Goal: Task Accomplishment & Management: Complete application form

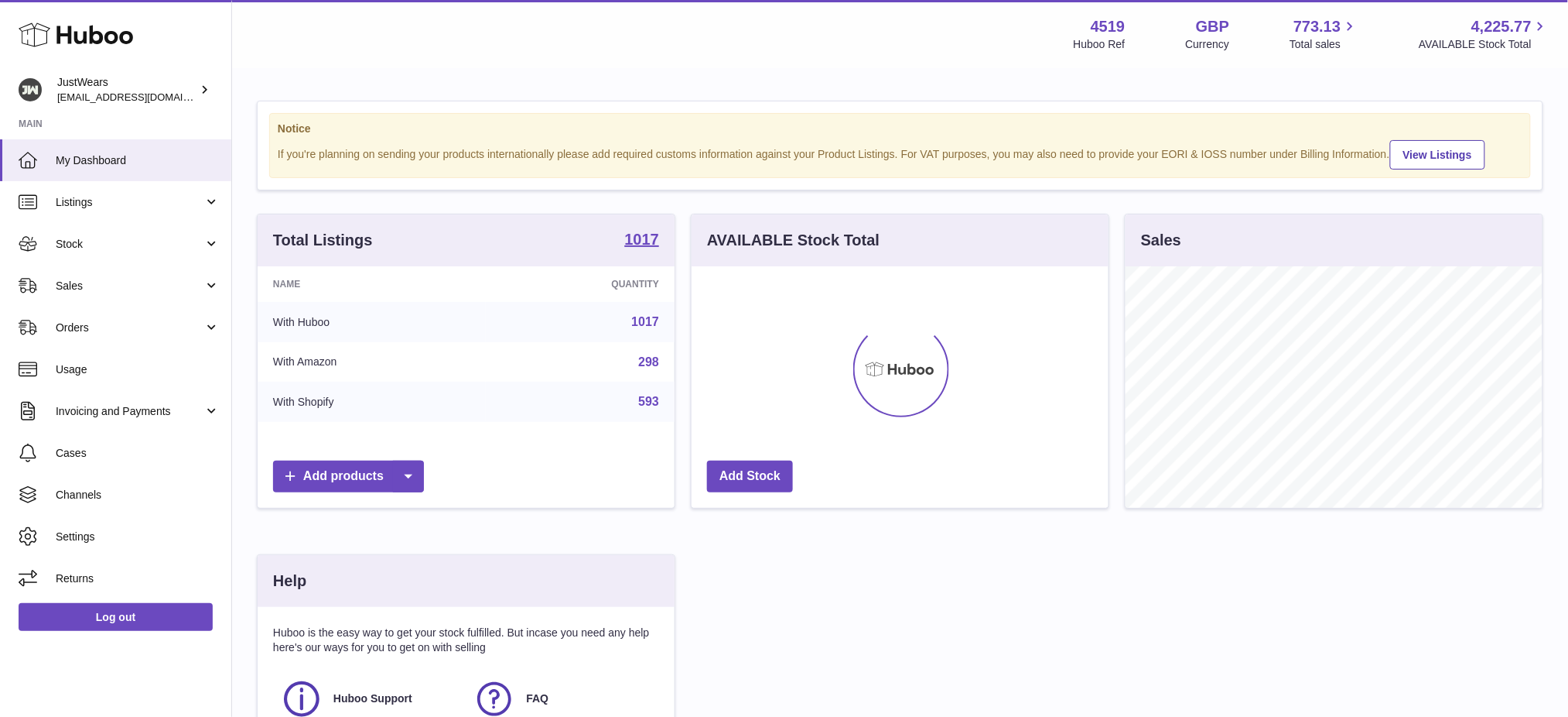
scroll to position [240, 417]
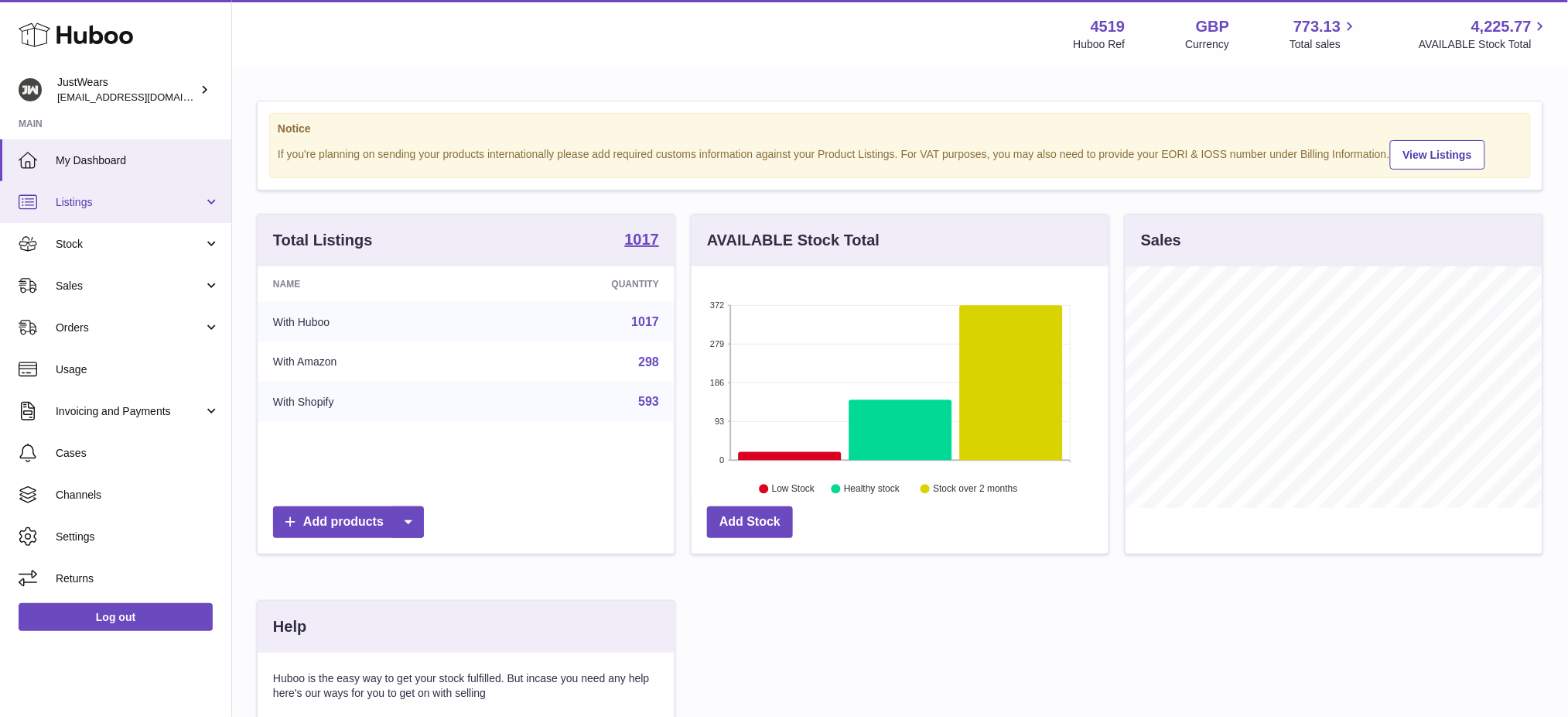
click at [92, 205] on span "Listings" at bounding box center [130, 202] width 148 height 15
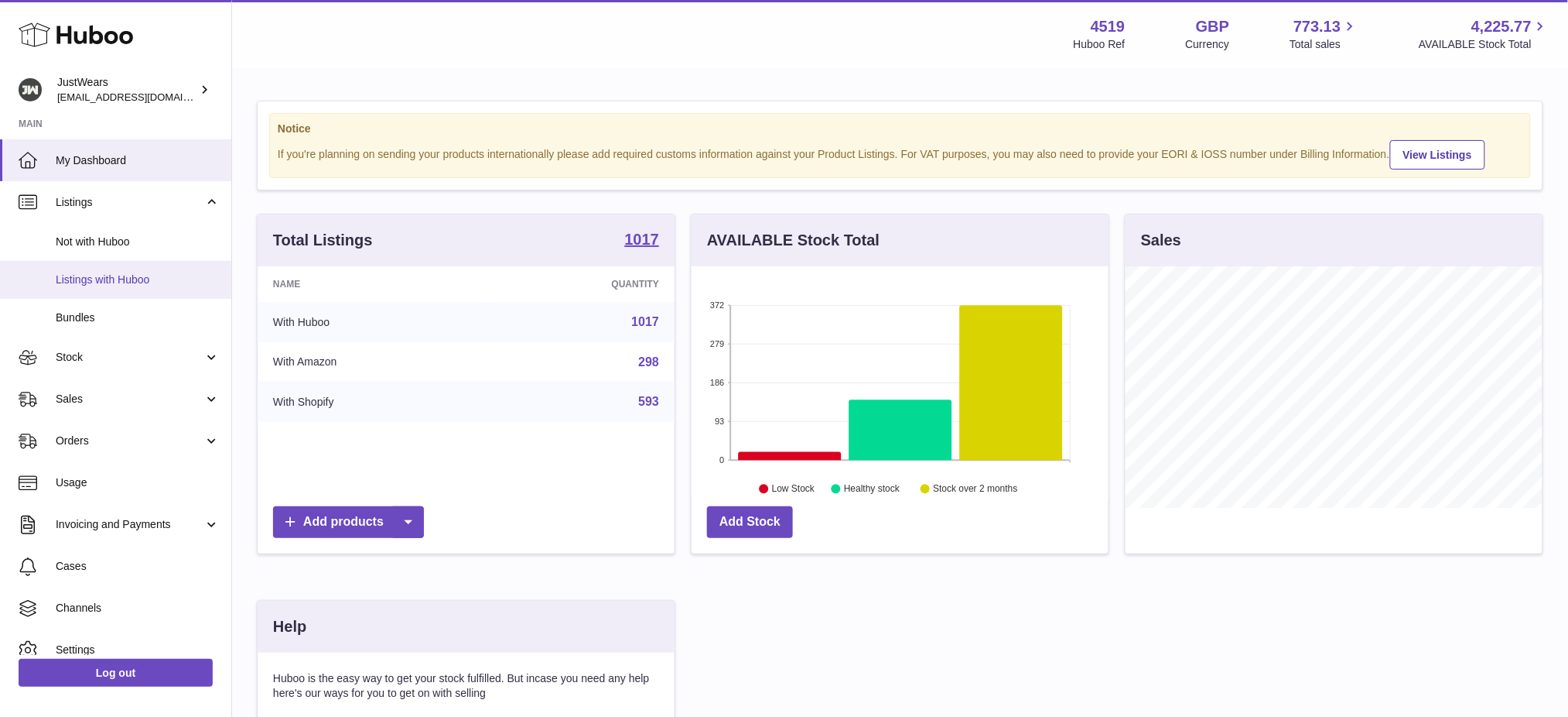
click at [74, 269] on link "Listings with Huboo" at bounding box center [115, 280] width 231 height 38
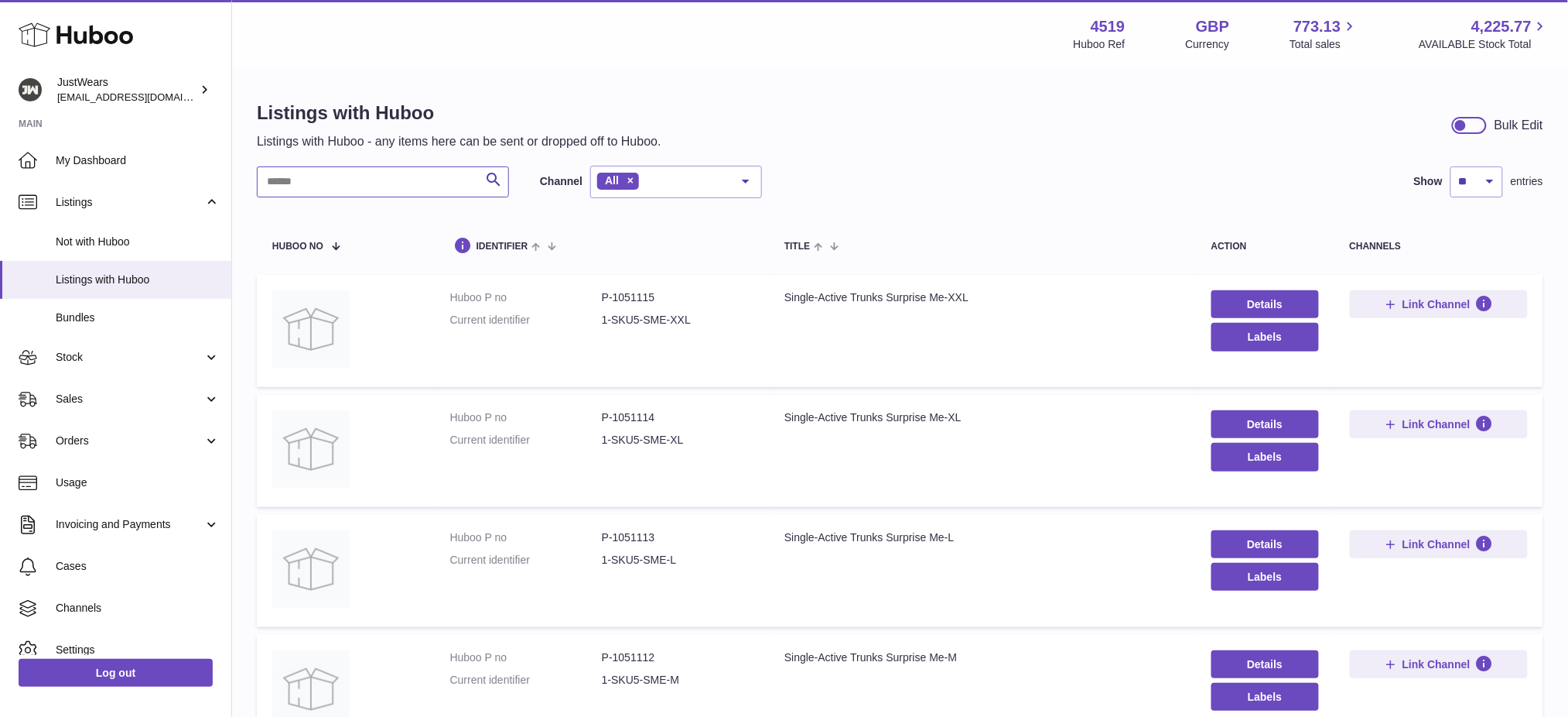
click at [346, 174] on input "text" at bounding box center [383, 182] width 252 height 31
paste input "**********"
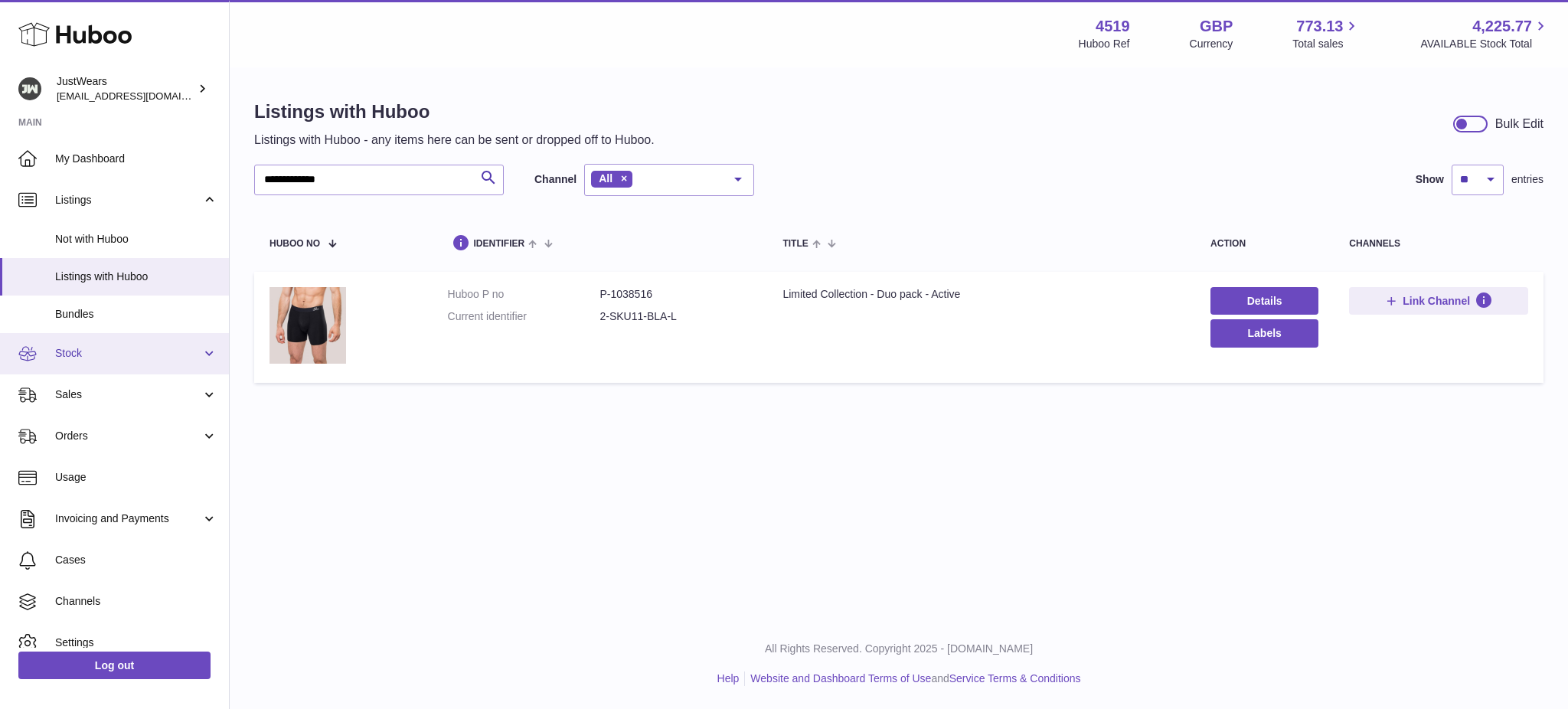
click at [95, 361] on link "Stock" at bounding box center [114, 354] width 229 height 41
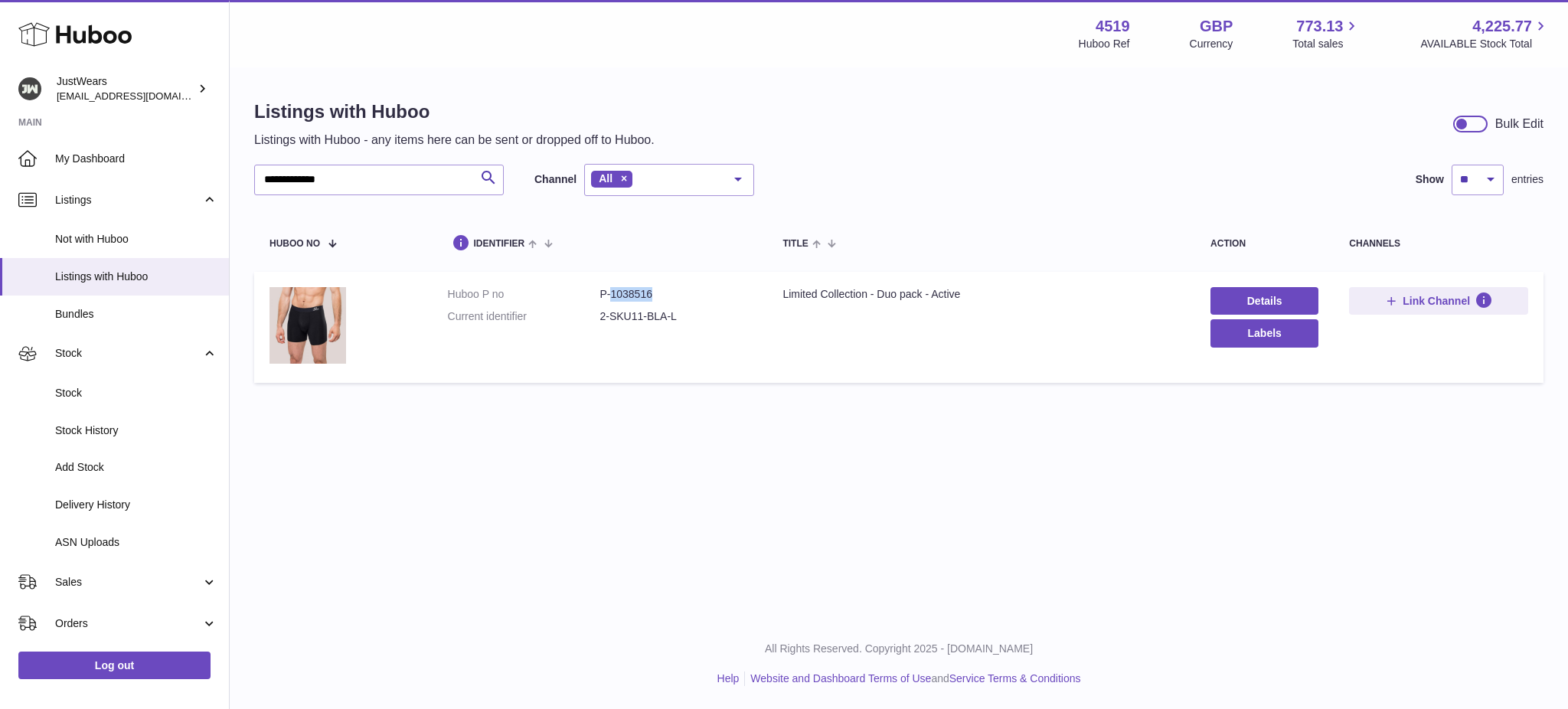
drag, startPoint x: 657, startPoint y: 290, endPoint x: 610, endPoint y: 293, distance: 47.1
click at [610, 293] on dd "P-1038516" at bounding box center [675, 294] width 153 height 14
copy dd "1038516"
drag, startPoint x: 383, startPoint y: 179, endPoint x: 0, endPoint y: 127, distance: 386.5
click at [0, 154] on div "**********" at bounding box center [784, 354] width 1568 height 709
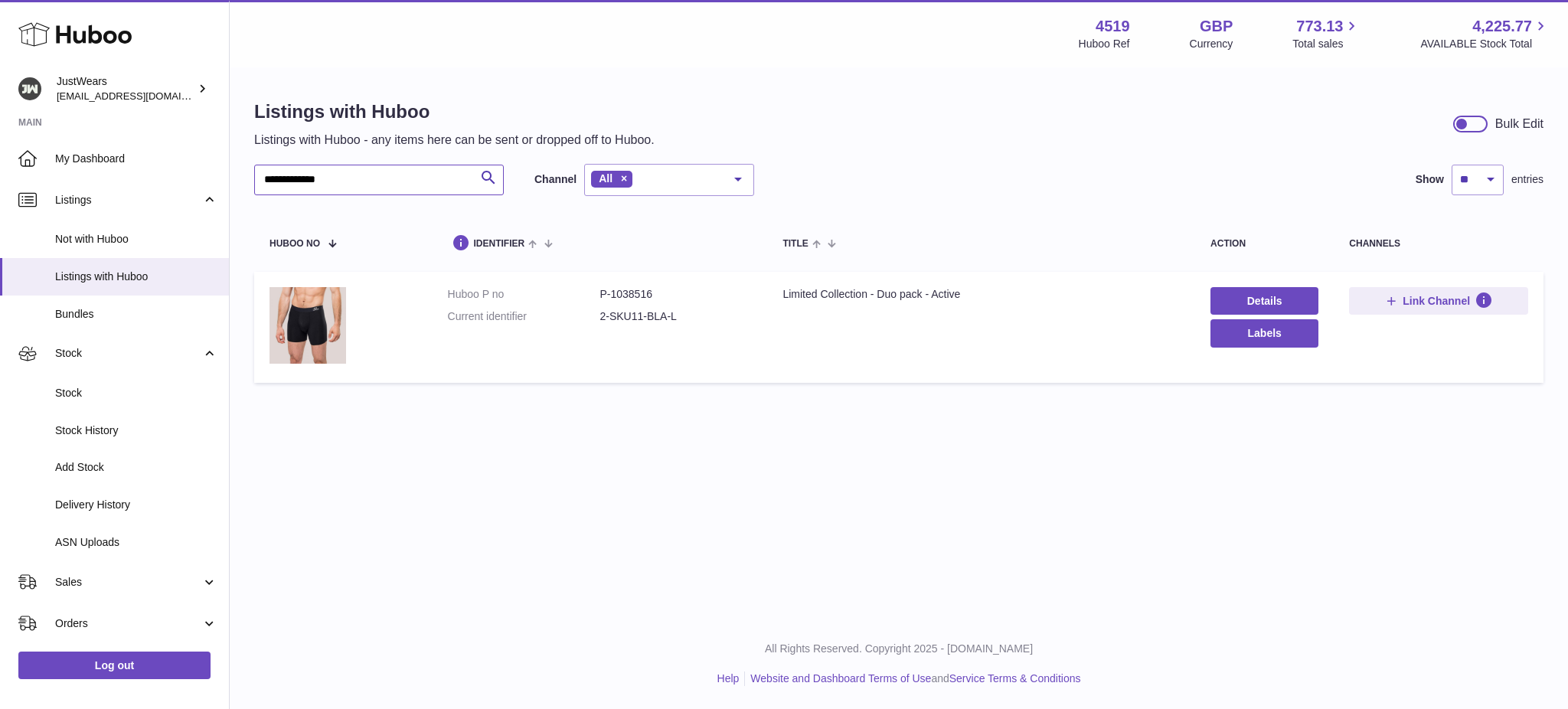
paste input "text"
type input "**********"
drag, startPoint x: 662, startPoint y: 293, endPoint x: 610, endPoint y: 298, distance: 52.2
click at [610, 298] on dd "P-1038568" at bounding box center [675, 294] width 153 height 14
copy dd "1038568"
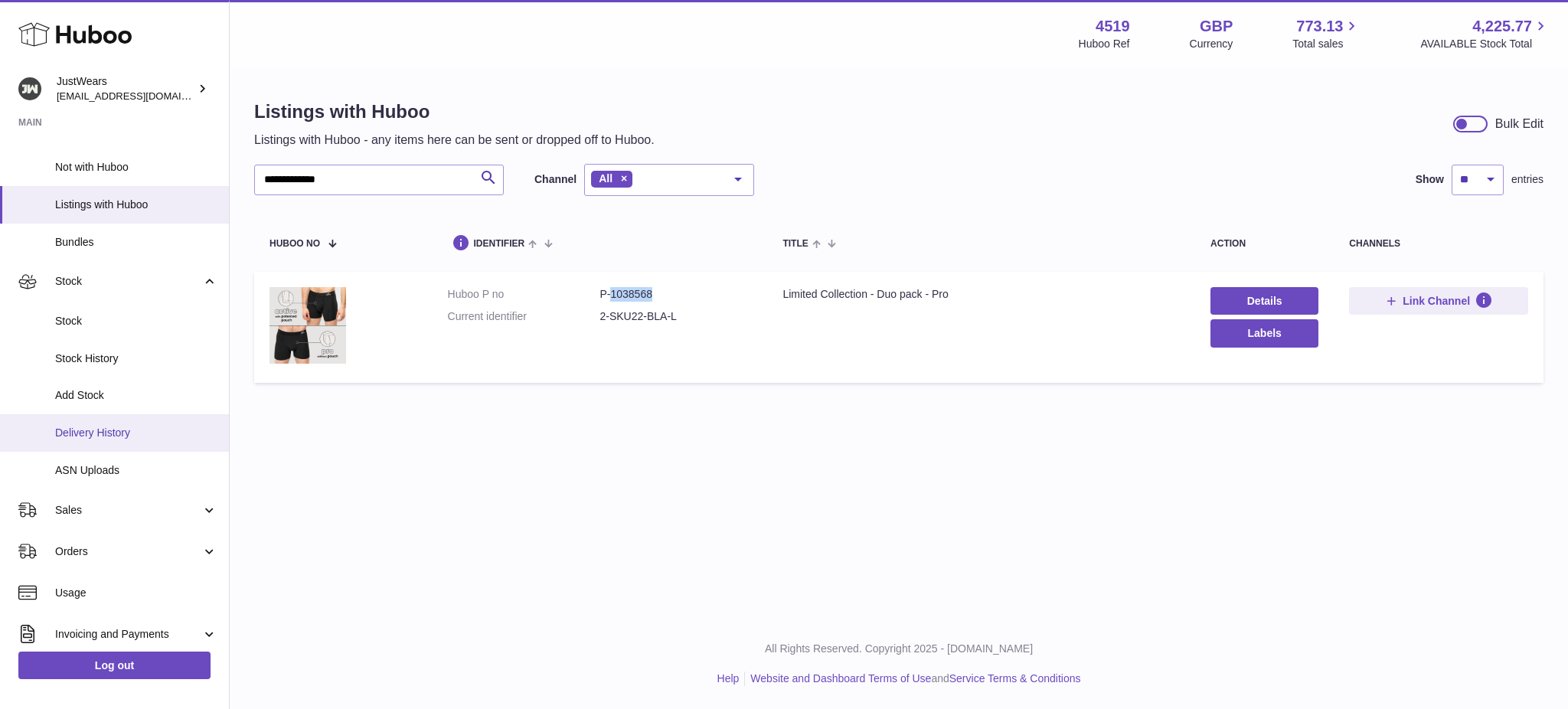
scroll to position [101, 0]
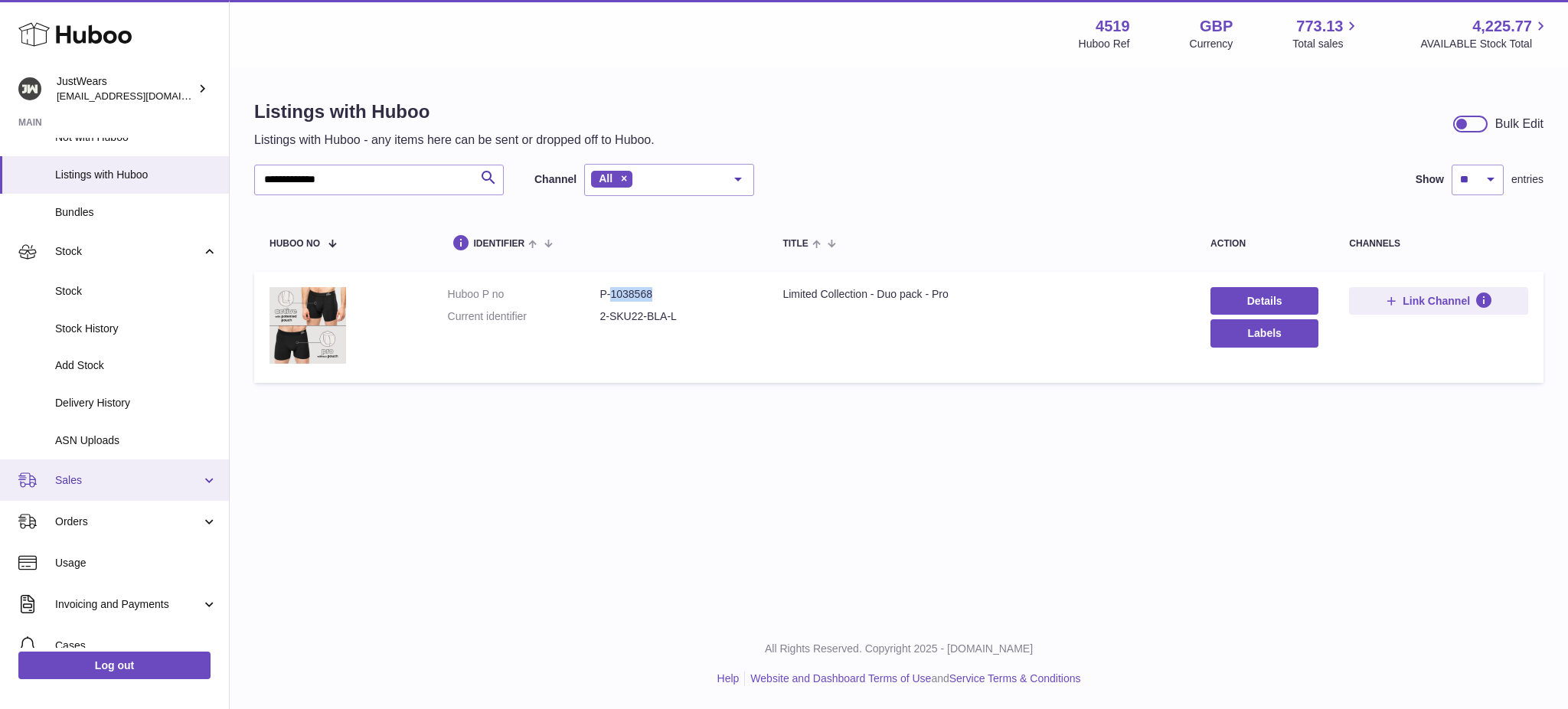
click at [113, 478] on span "Sales" at bounding box center [129, 480] width 147 height 14
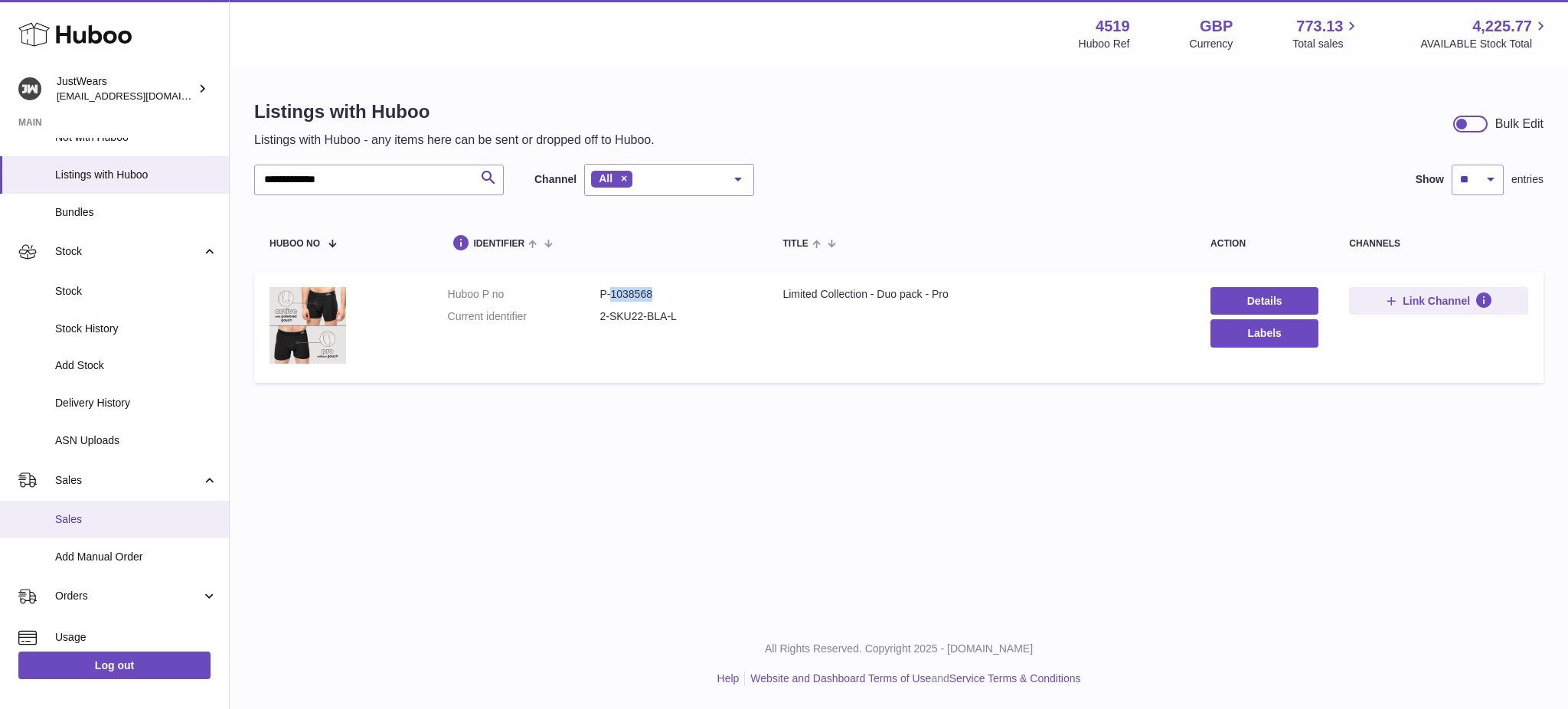
click at [110, 507] on link "Sales" at bounding box center [114, 519] width 229 height 37
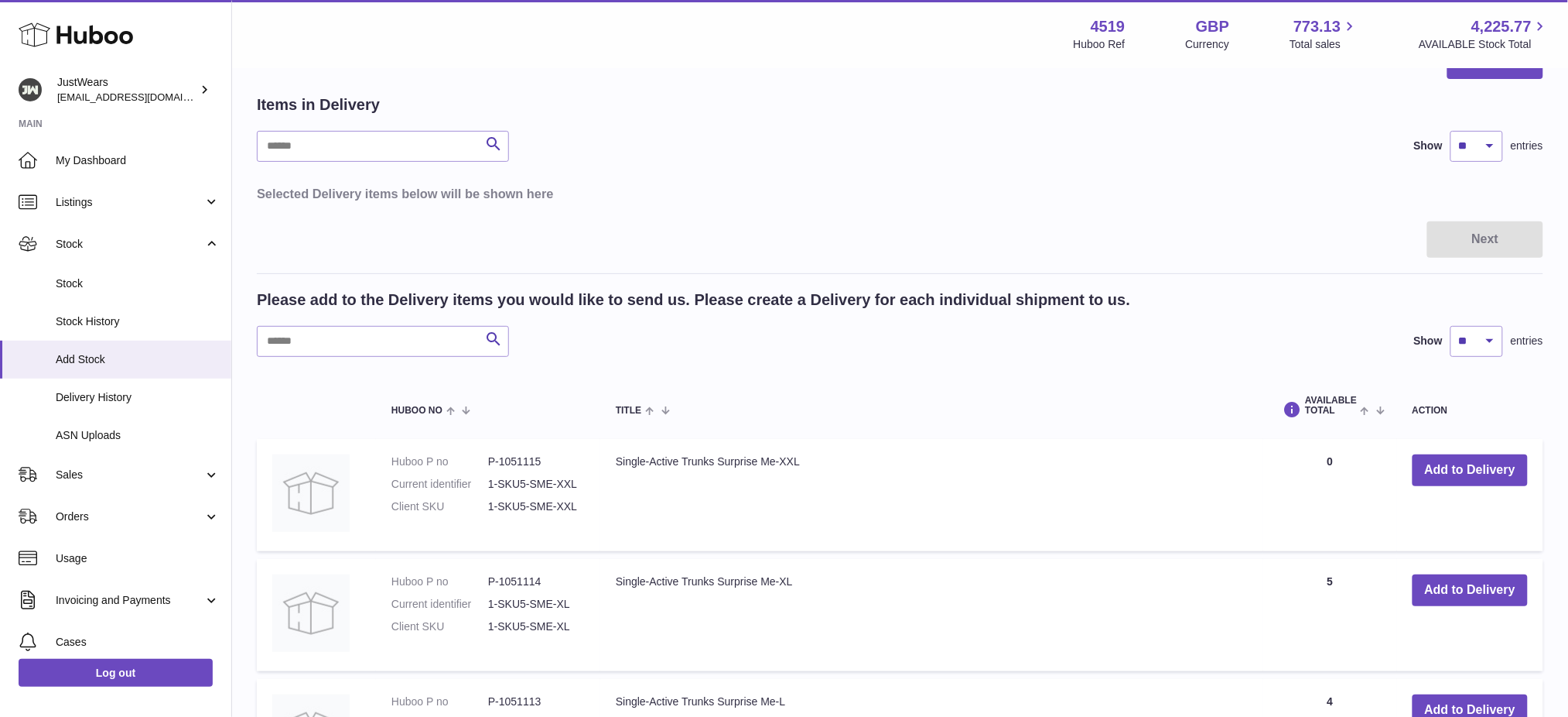
scroll to position [103, 0]
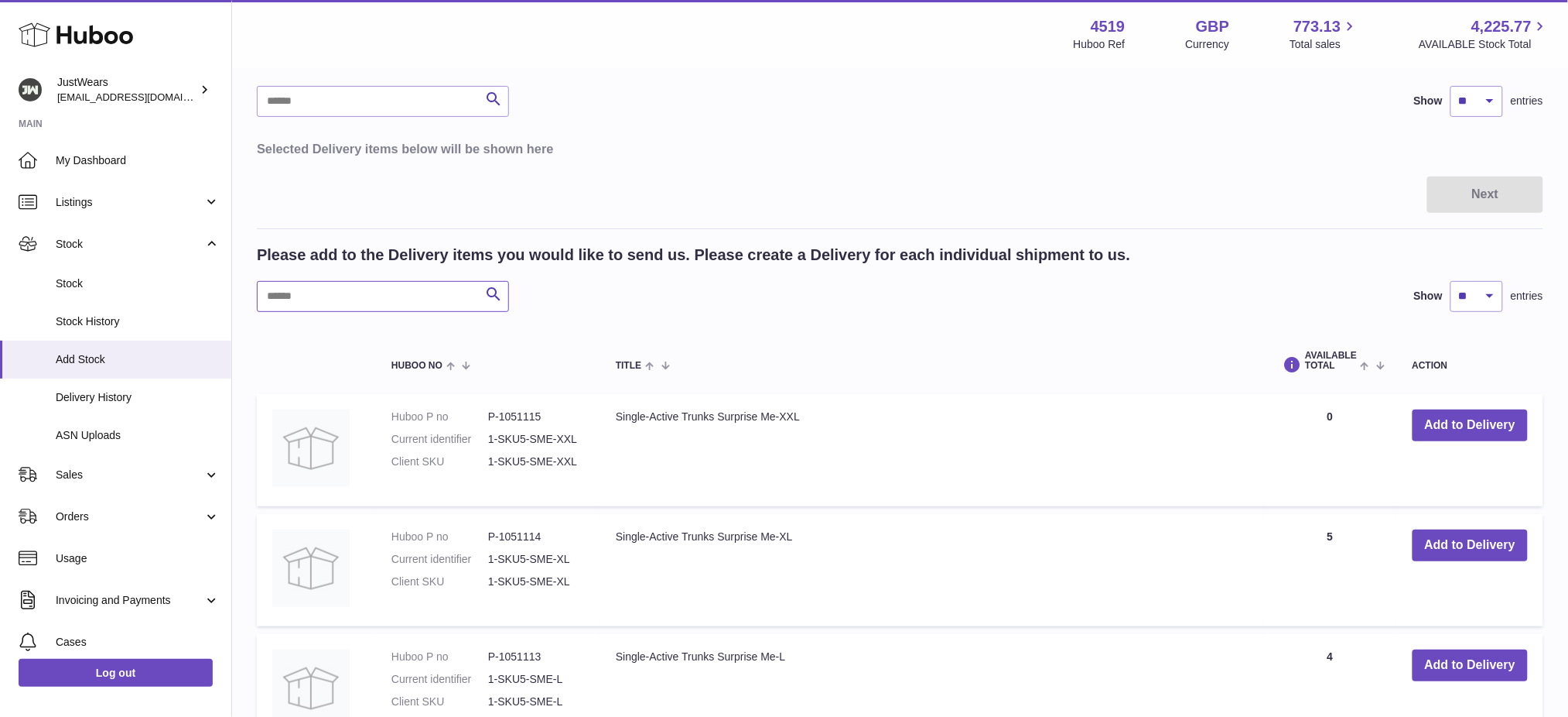
click at [401, 298] on input "text" at bounding box center [383, 296] width 252 height 31
paste input "*******"
type input "*******"
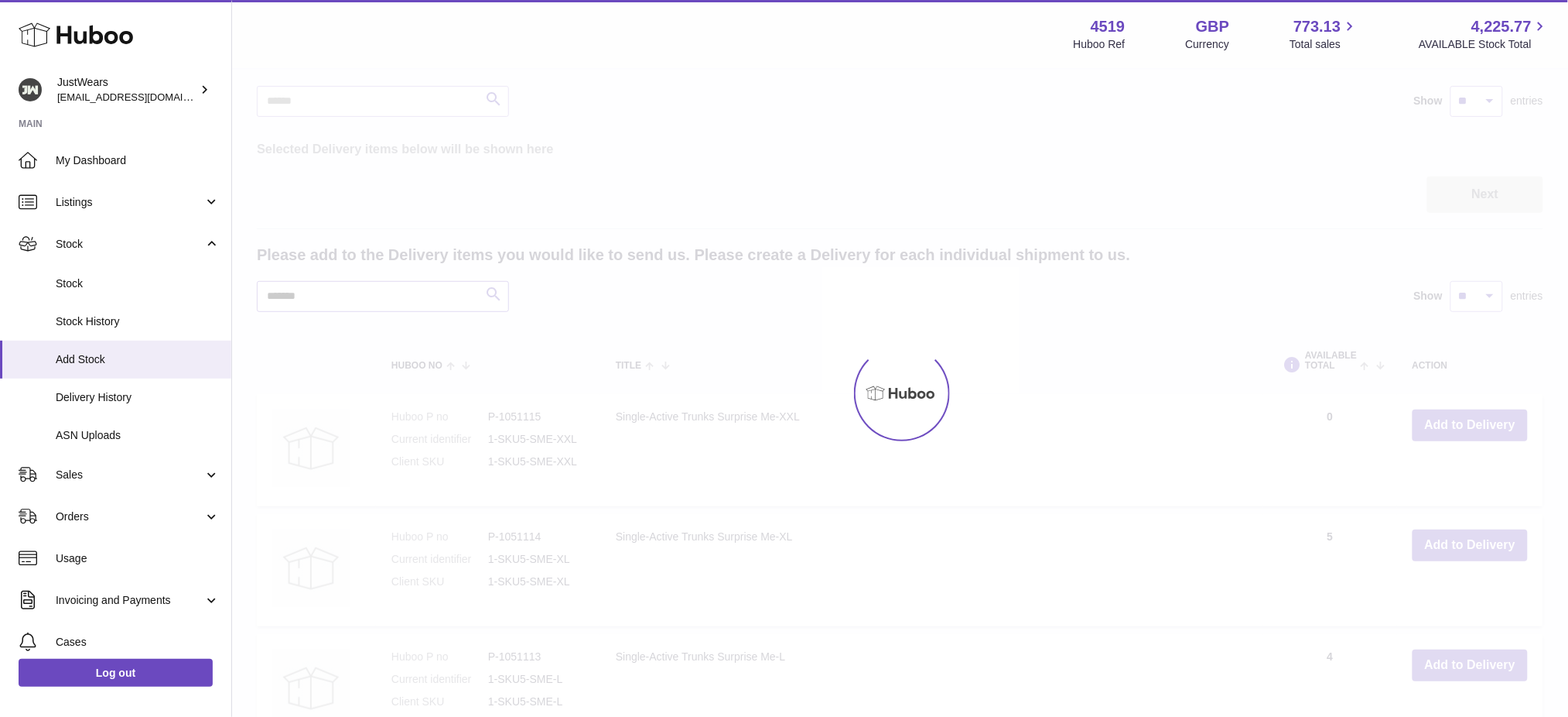
scroll to position [56, 0]
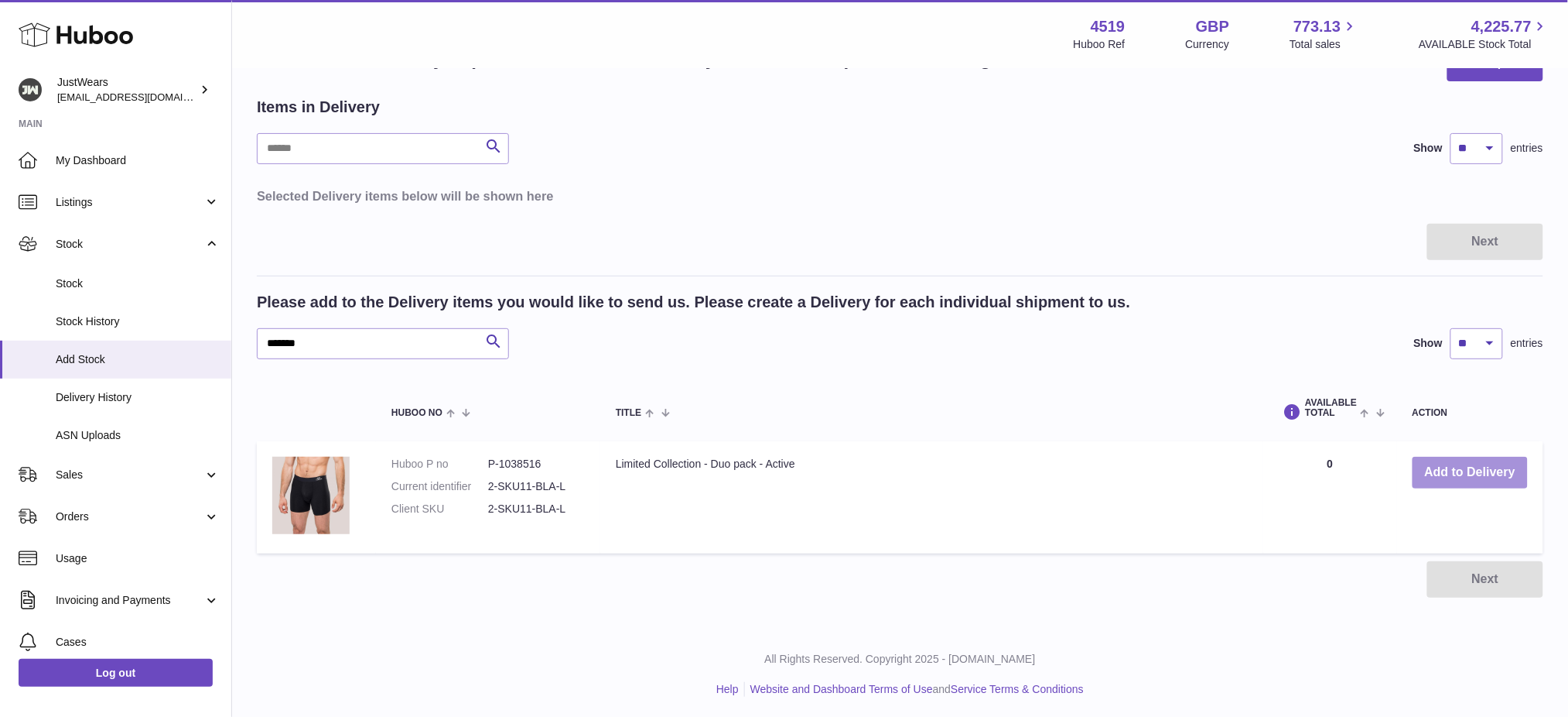
click at [1455, 471] on button "Add to Delivery" at bounding box center [1471, 472] width 115 height 32
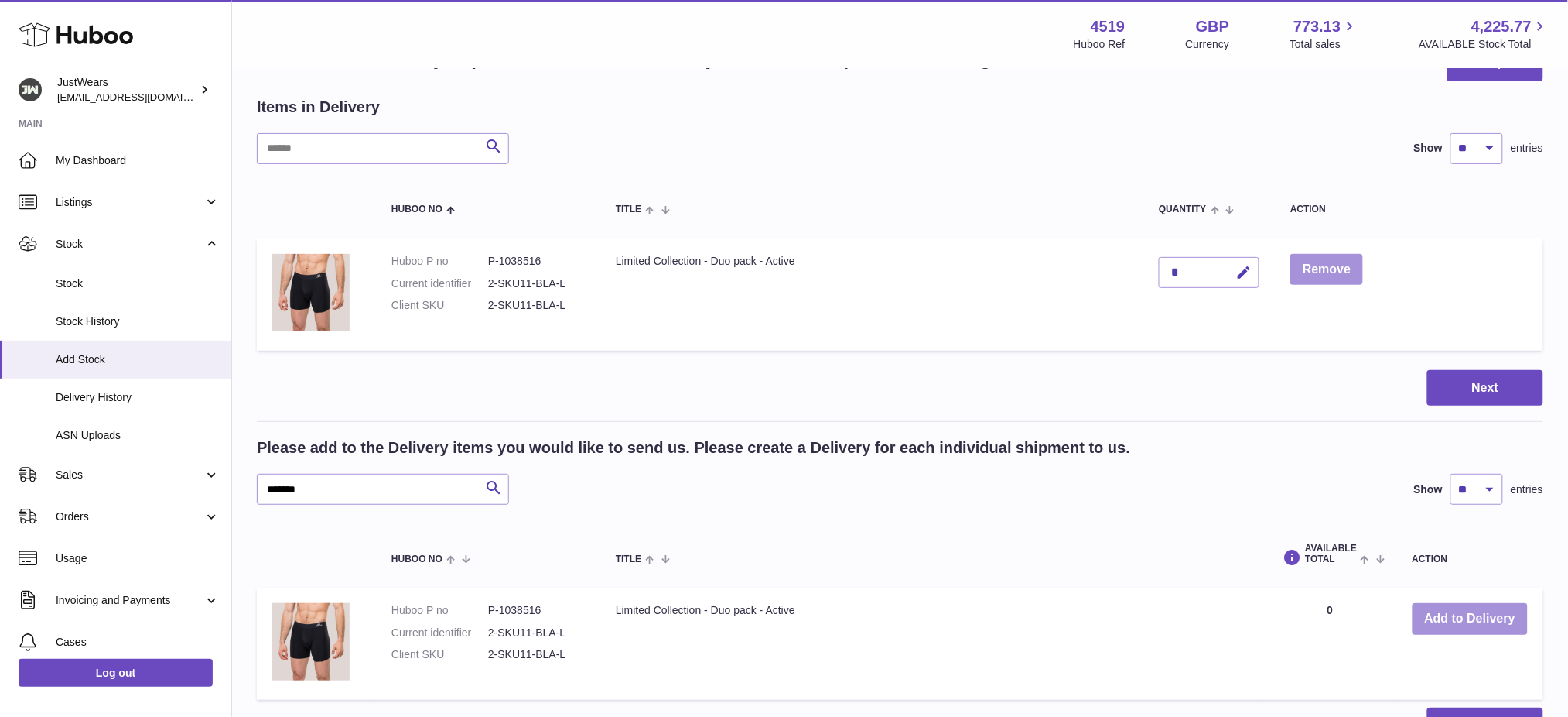
scroll to position [0, 0]
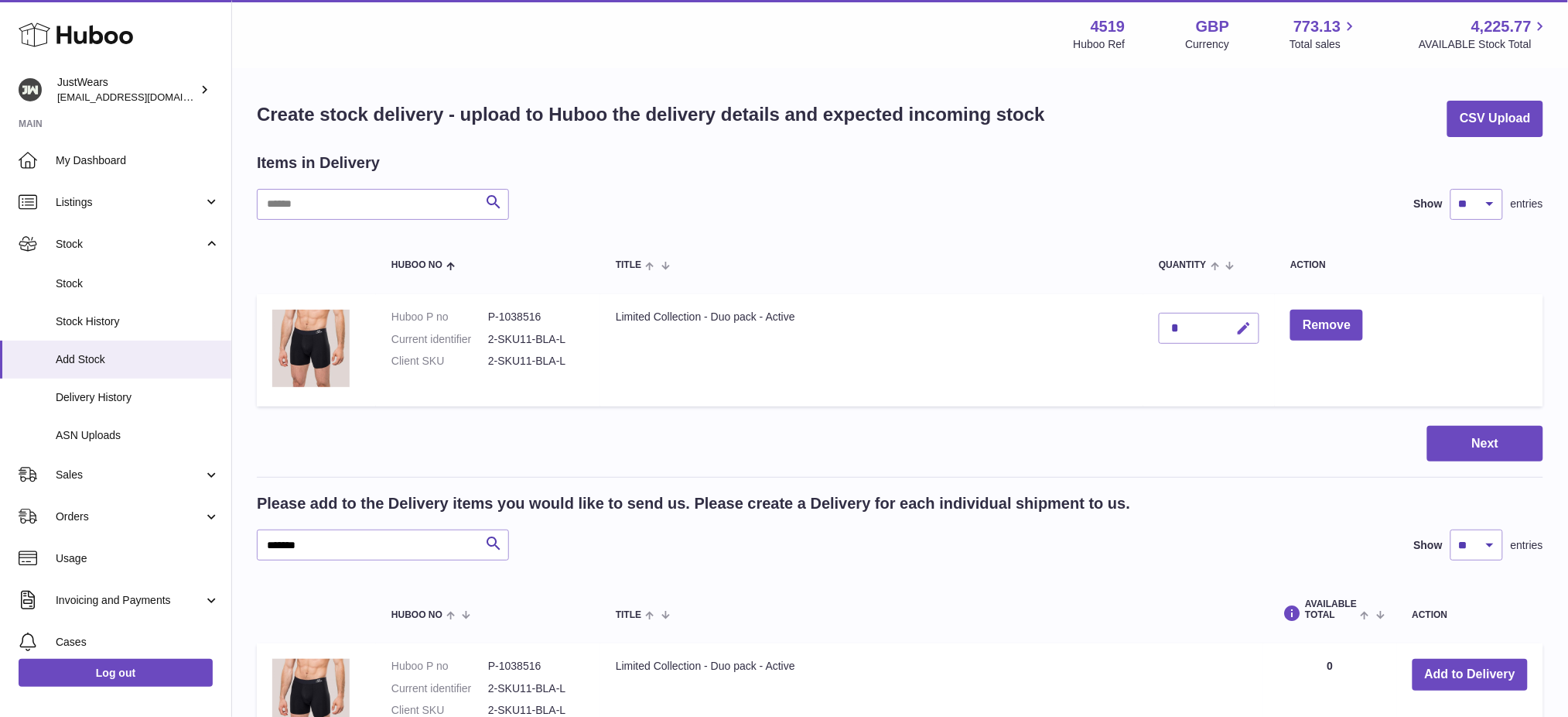
click at [1252, 326] on icon "button" at bounding box center [1243, 328] width 16 height 16
type input "*"
click at [1251, 329] on icon "submit" at bounding box center [1244, 328] width 14 height 14
click at [400, 529] on input "*******" at bounding box center [383, 545] width 252 height 31
paste input "*******"
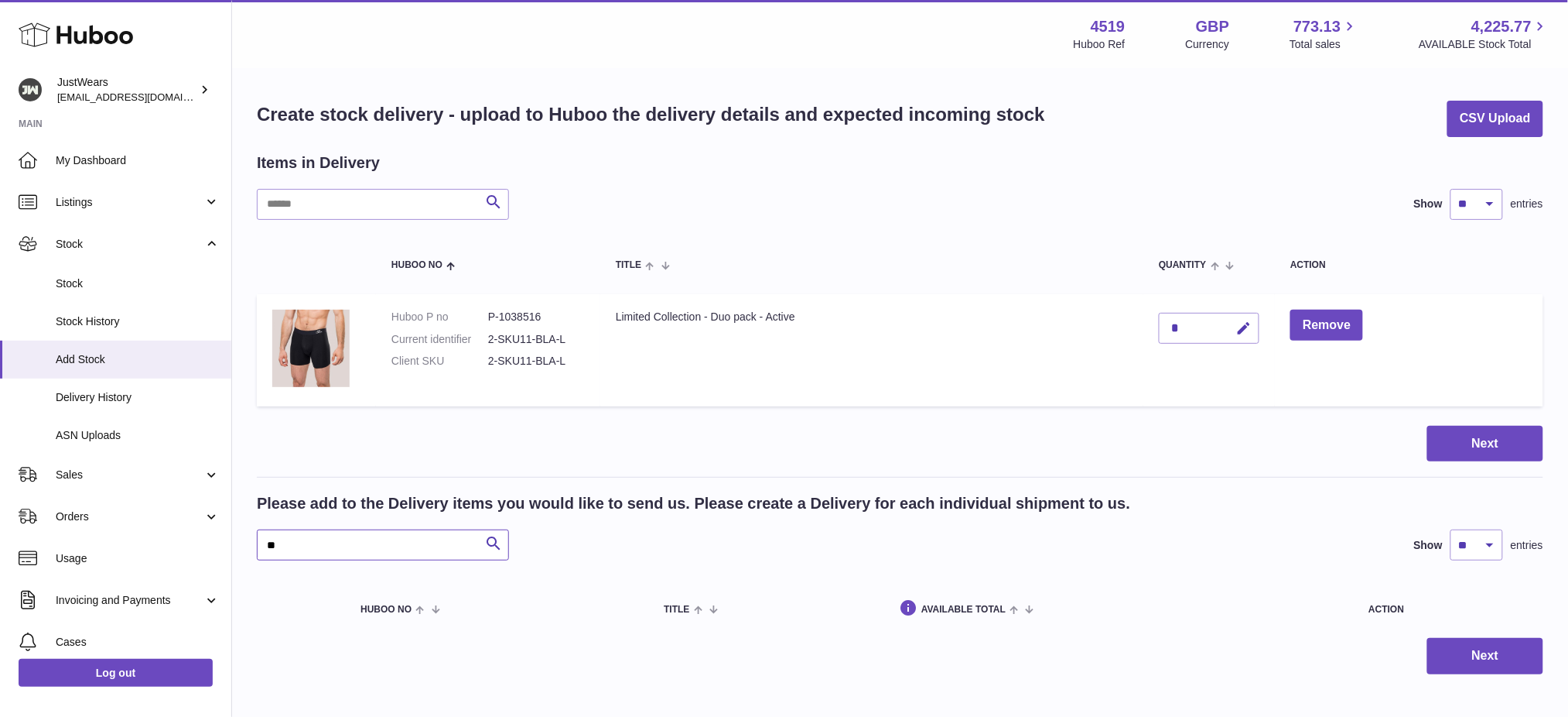
type input "*"
type input "*******"
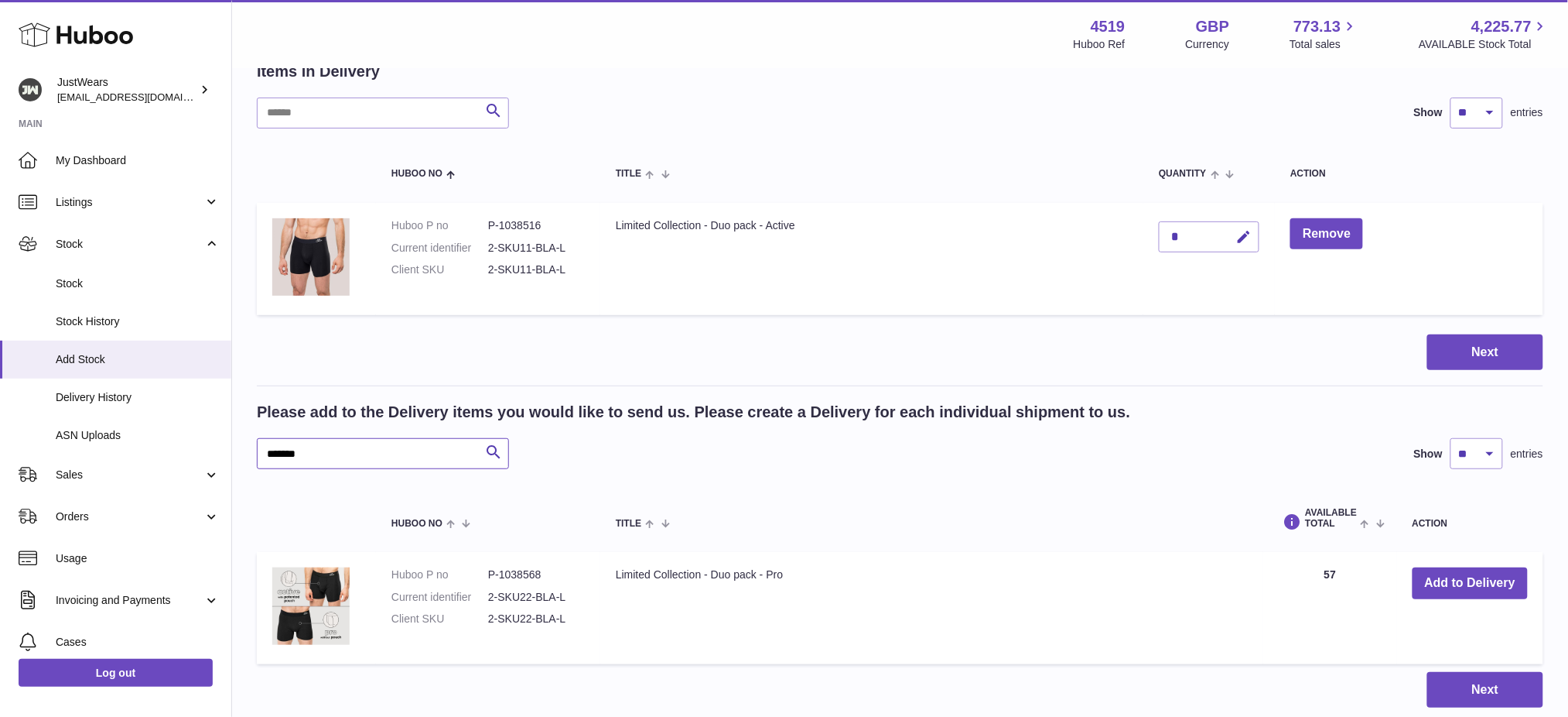
scroll to position [202, 0]
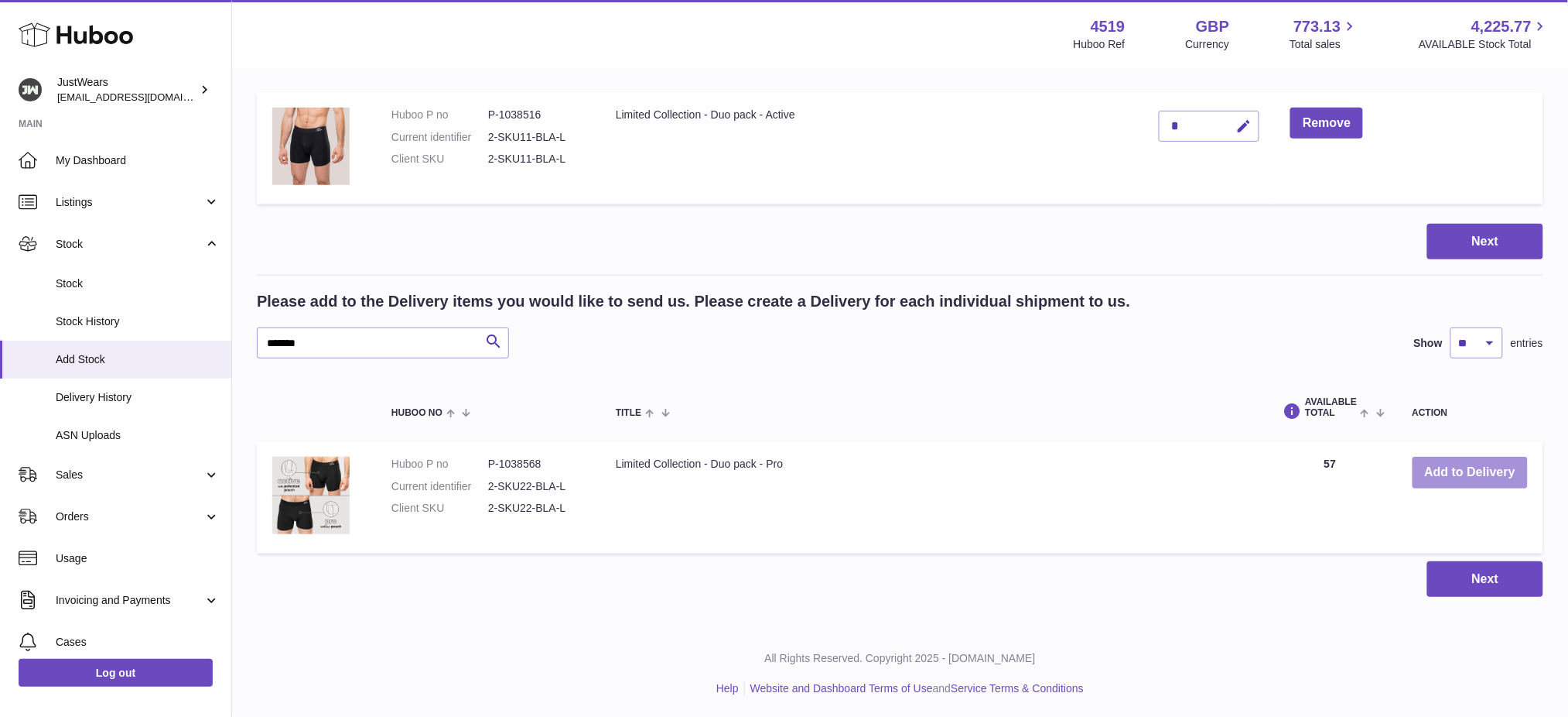
click at [1459, 475] on button "Add to Delivery" at bounding box center [1471, 472] width 115 height 32
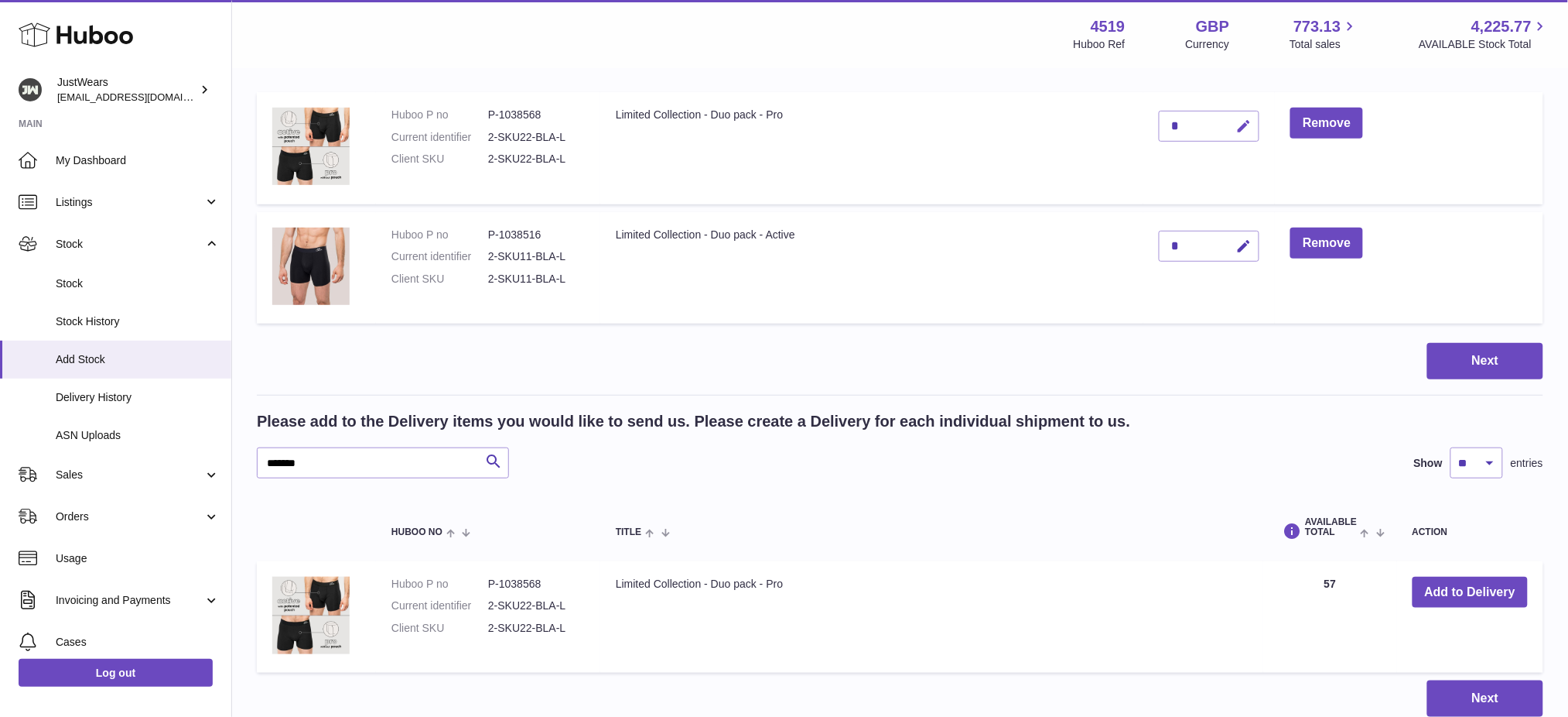
click at [1252, 127] on icon "button" at bounding box center [1243, 126] width 16 height 16
type input "*"
click at [1227, 139] on button "submit" at bounding box center [1241, 151] width 29 height 25
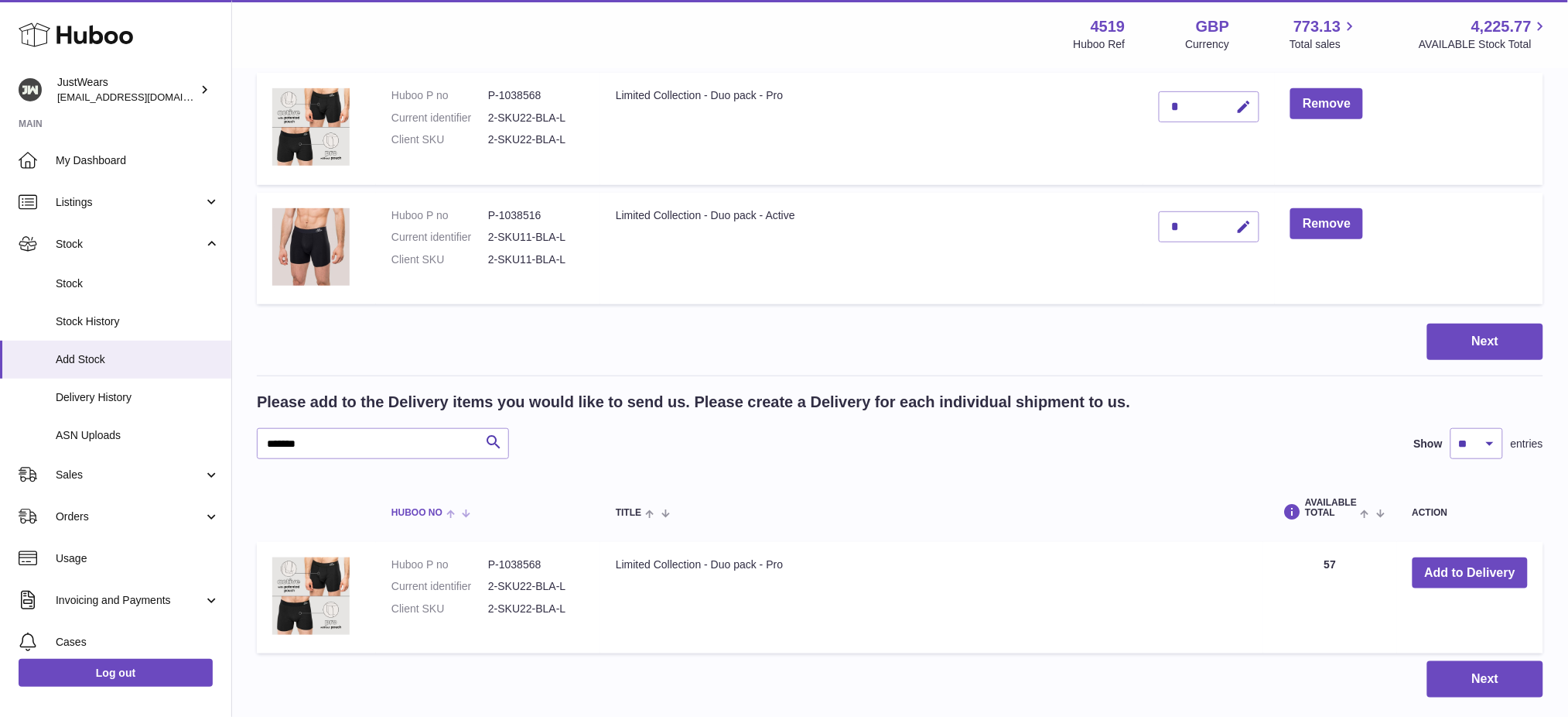
scroll to position [322, 0]
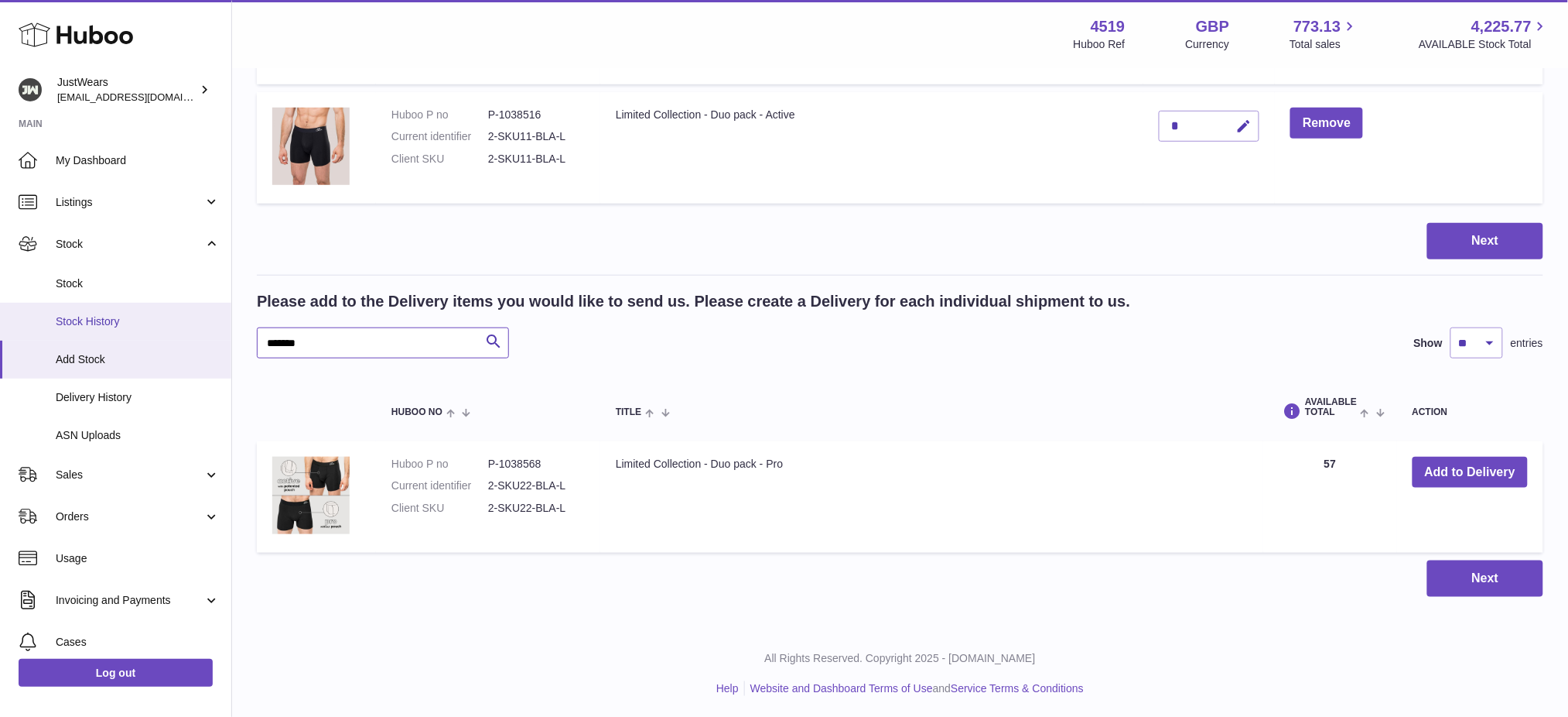
drag, startPoint x: 366, startPoint y: 346, endPoint x: 0, endPoint y: 330, distance: 366.3
click at [0, 334] on div "Huboo JustWears internalAdmin-4519@internal.huboo.com Main My Dashboard Listing…" at bounding box center [784, 198] width 1568 height 1041
paste input "*******"
type input "**********"
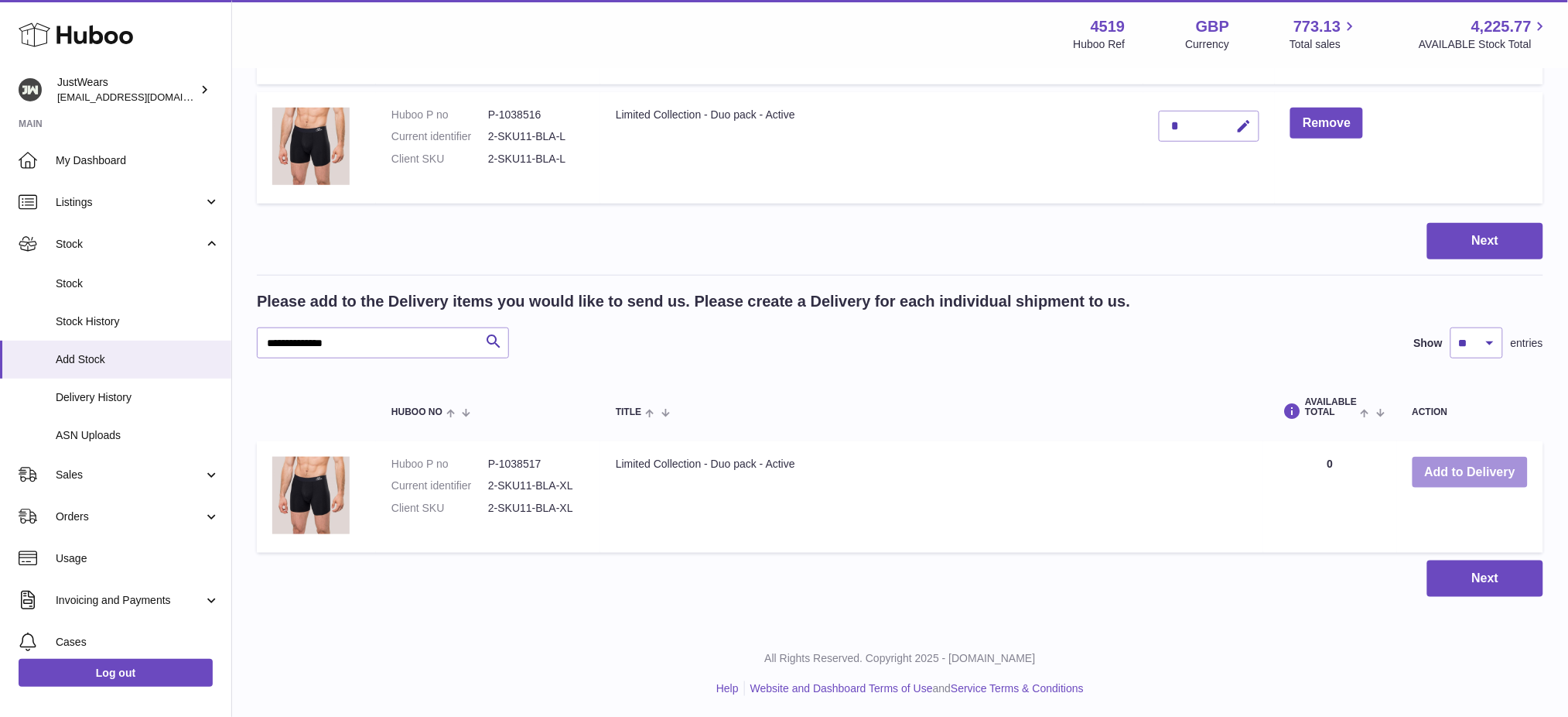
click at [1440, 475] on button "Add to Delivery" at bounding box center [1471, 472] width 115 height 32
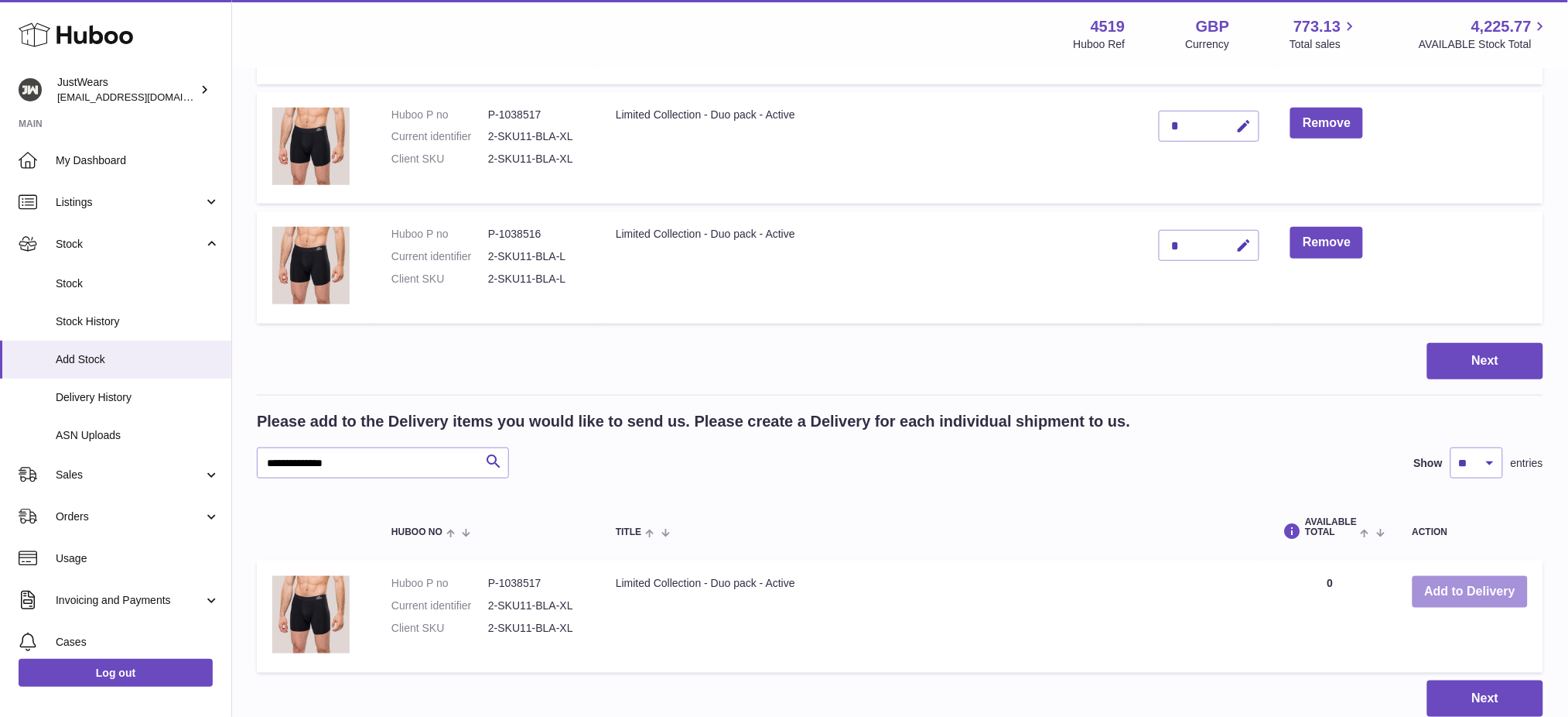
scroll to position [115, 0]
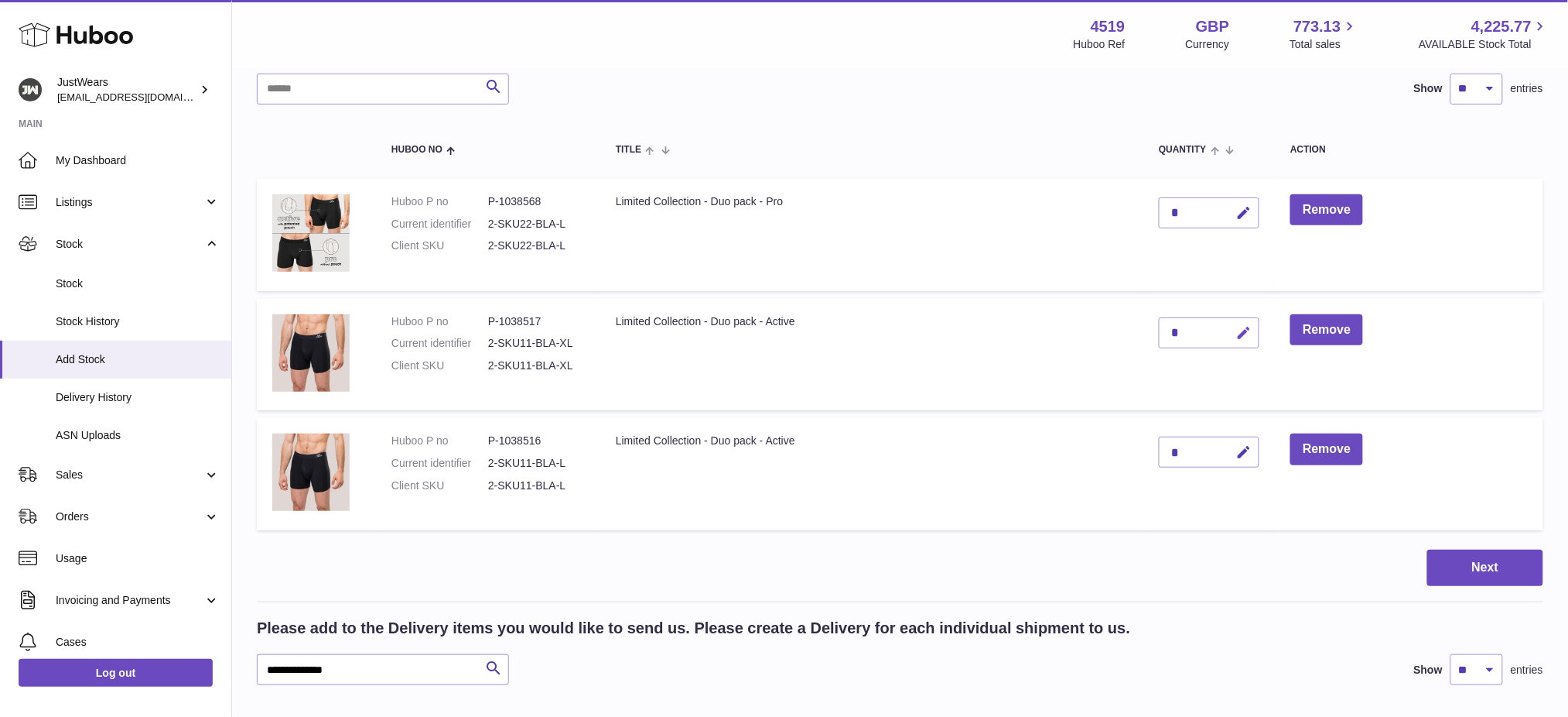
click at [1252, 336] on icon "button" at bounding box center [1243, 333] width 16 height 16
type input "*"
click at [1250, 338] on icon "submit" at bounding box center [1244, 333] width 14 height 14
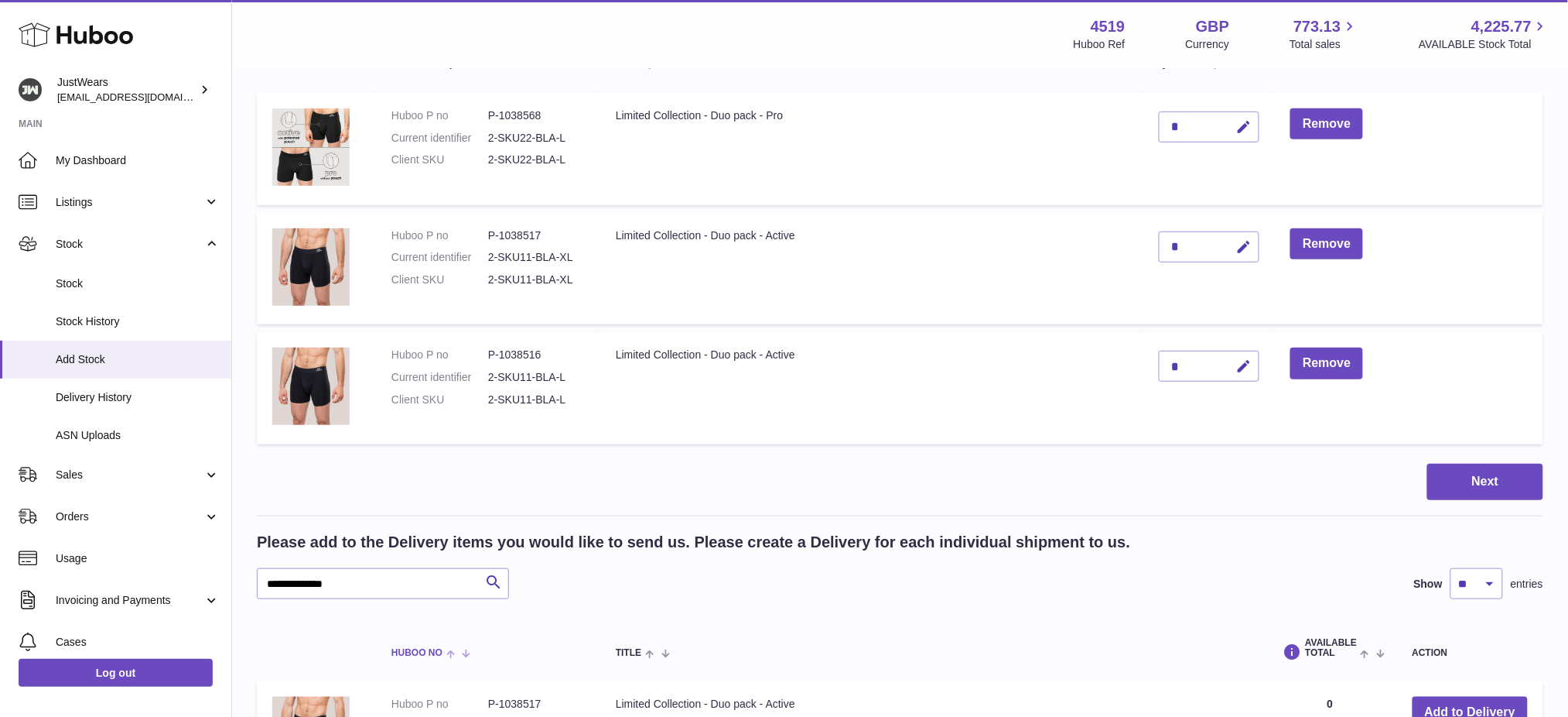
scroll to position [322, 0]
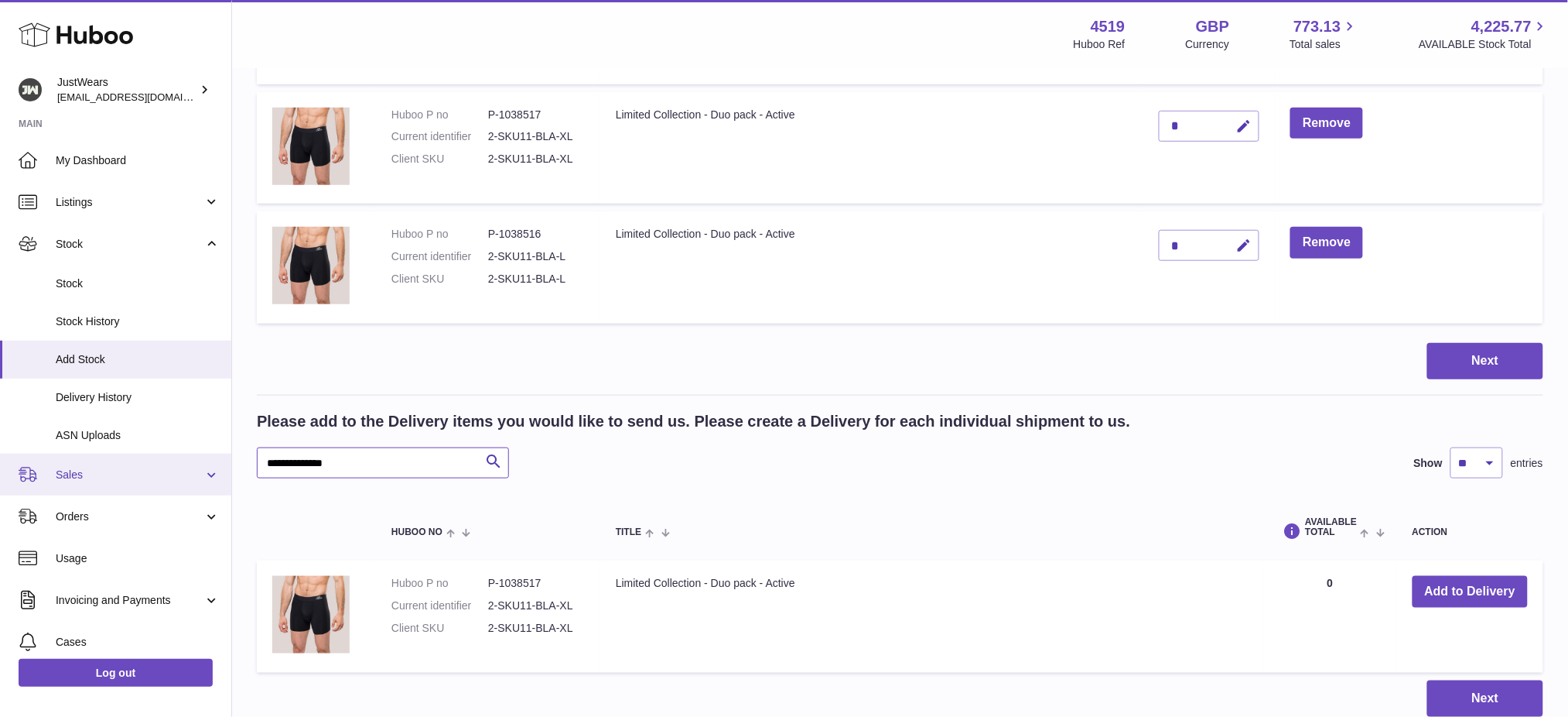
drag, startPoint x: 383, startPoint y: 464, endPoint x: 0, endPoint y: 464, distance: 383.0
click at [0, 464] on div "Huboo JustWears internalAdmin-4519@internal.huboo.com Main My Dashboard Listing…" at bounding box center [784, 258] width 1568 height 1161
paste input "text"
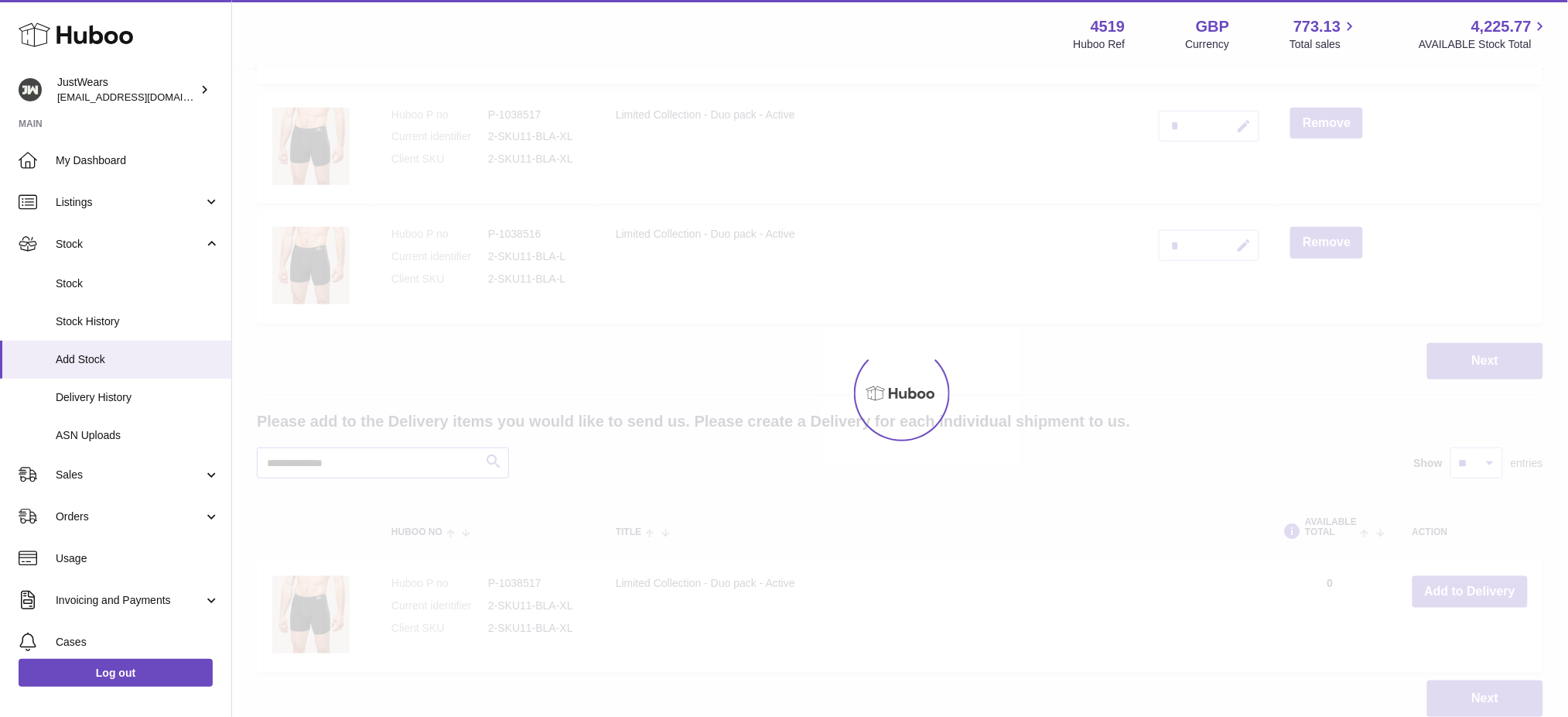
type input "**********"
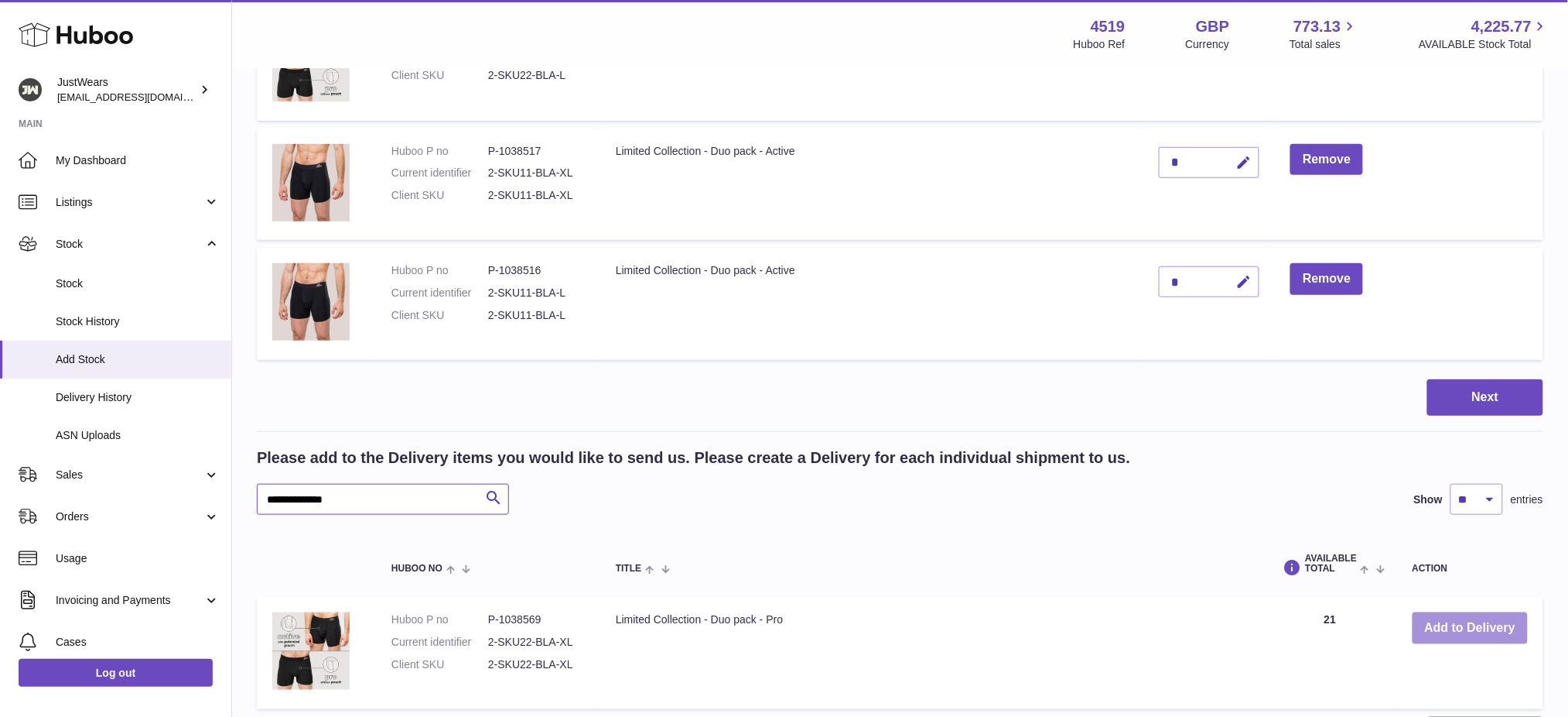
scroll to position [322, 0]
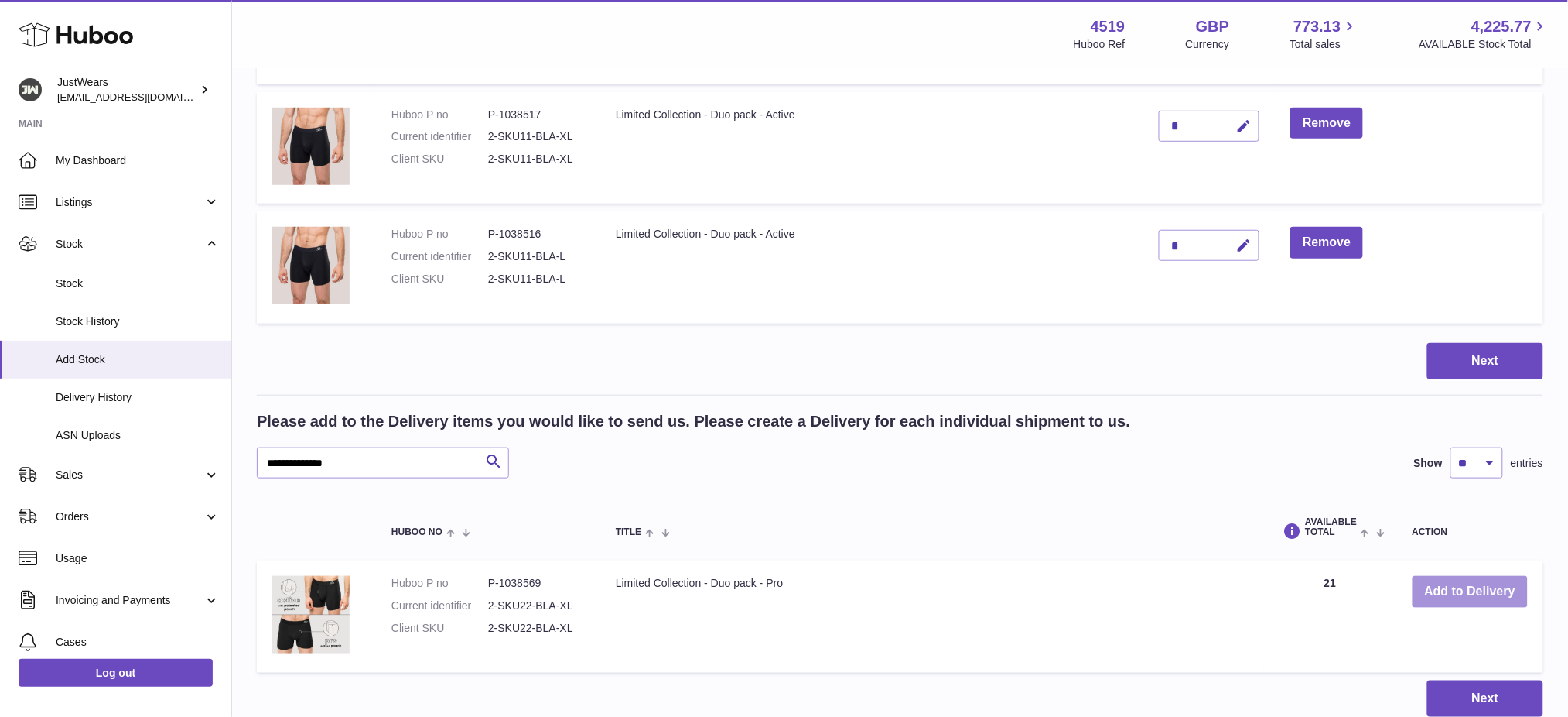
click at [1449, 590] on button "Add to Delivery" at bounding box center [1471, 591] width 115 height 32
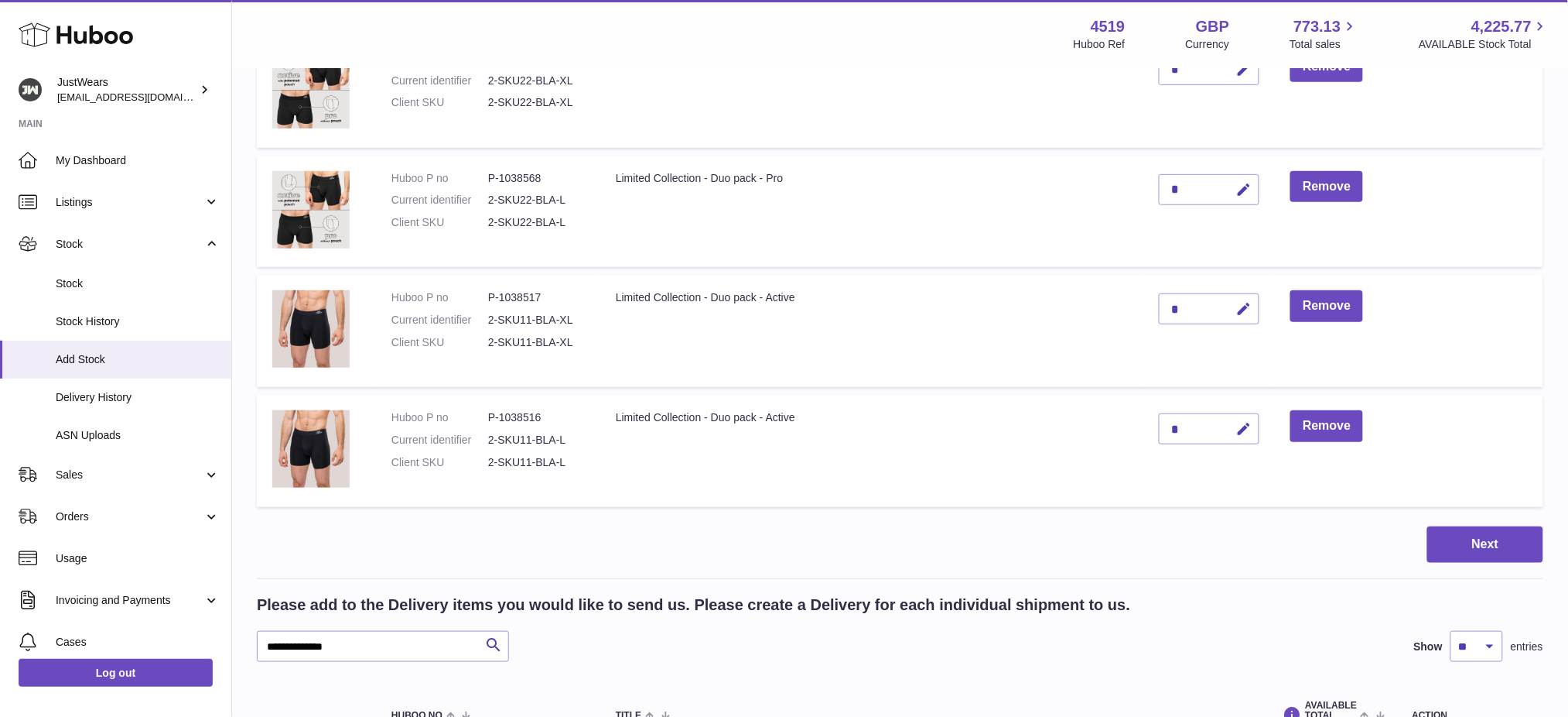
scroll to position [132, 0]
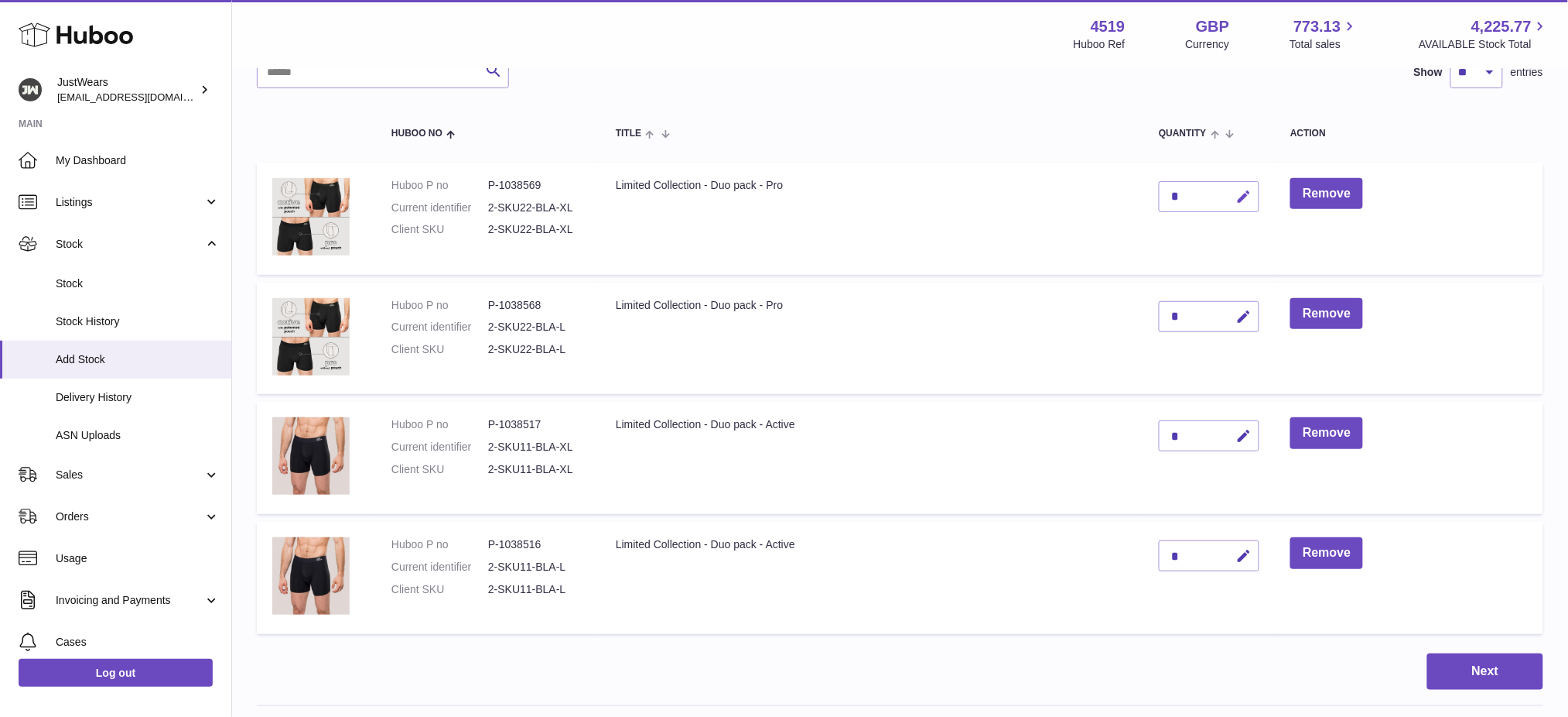
click at [1252, 200] on icon "button" at bounding box center [1243, 196] width 16 height 16
type input "*"
drag, startPoint x: 1241, startPoint y: 186, endPoint x: 1252, endPoint y: 187, distance: 11.0
click at [1252, 187] on button "submit" at bounding box center [1241, 196] width 29 height 25
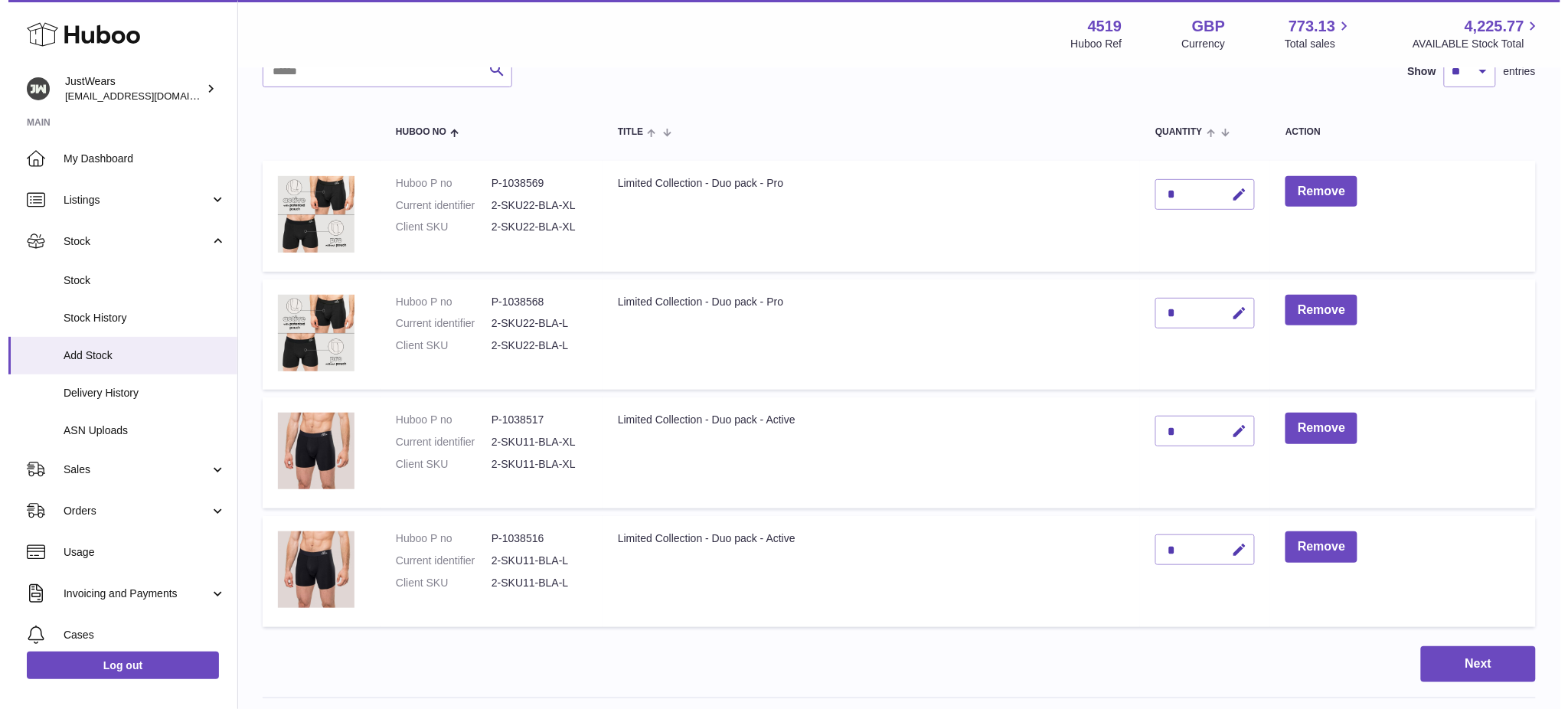
scroll to position [436, 0]
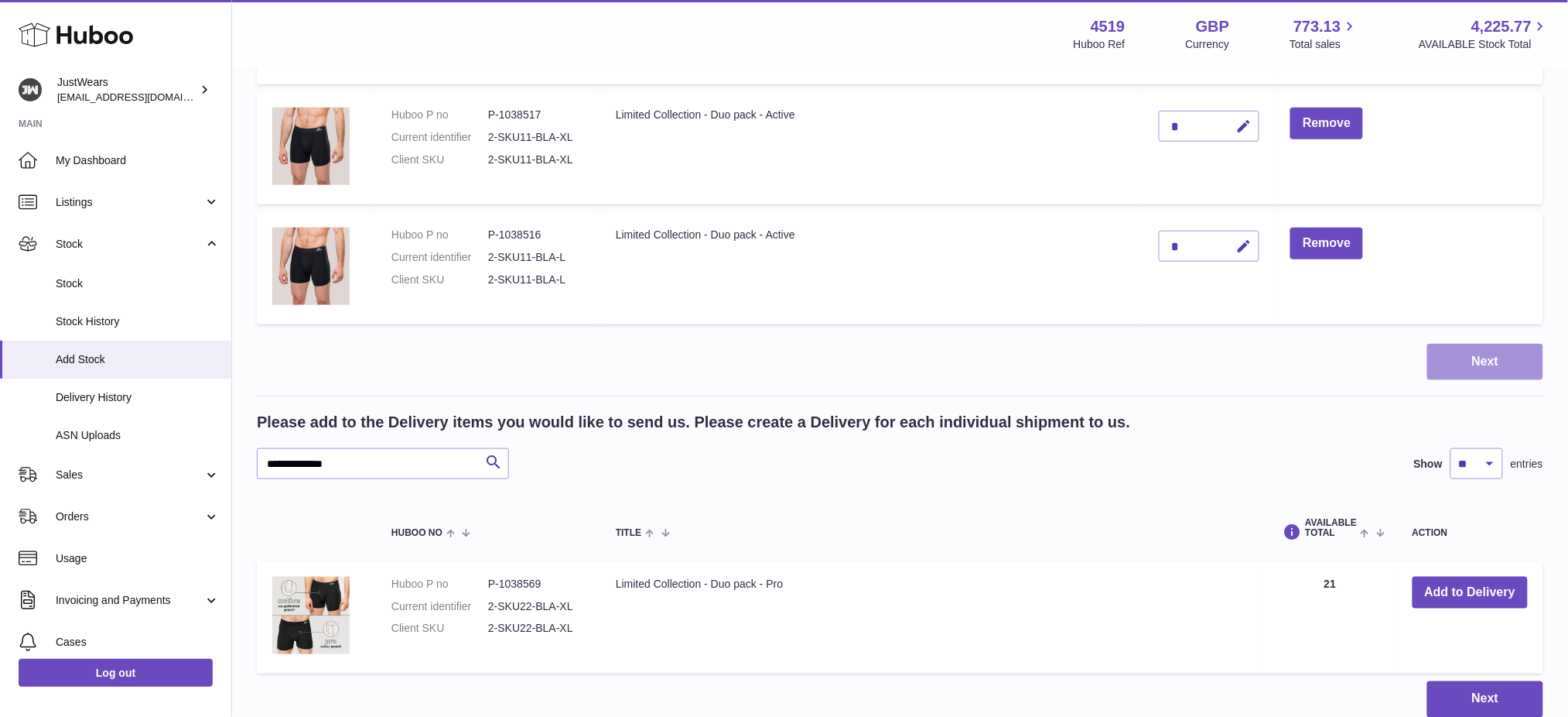
click at [1493, 368] on button "Next" at bounding box center [1485, 362] width 116 height 36
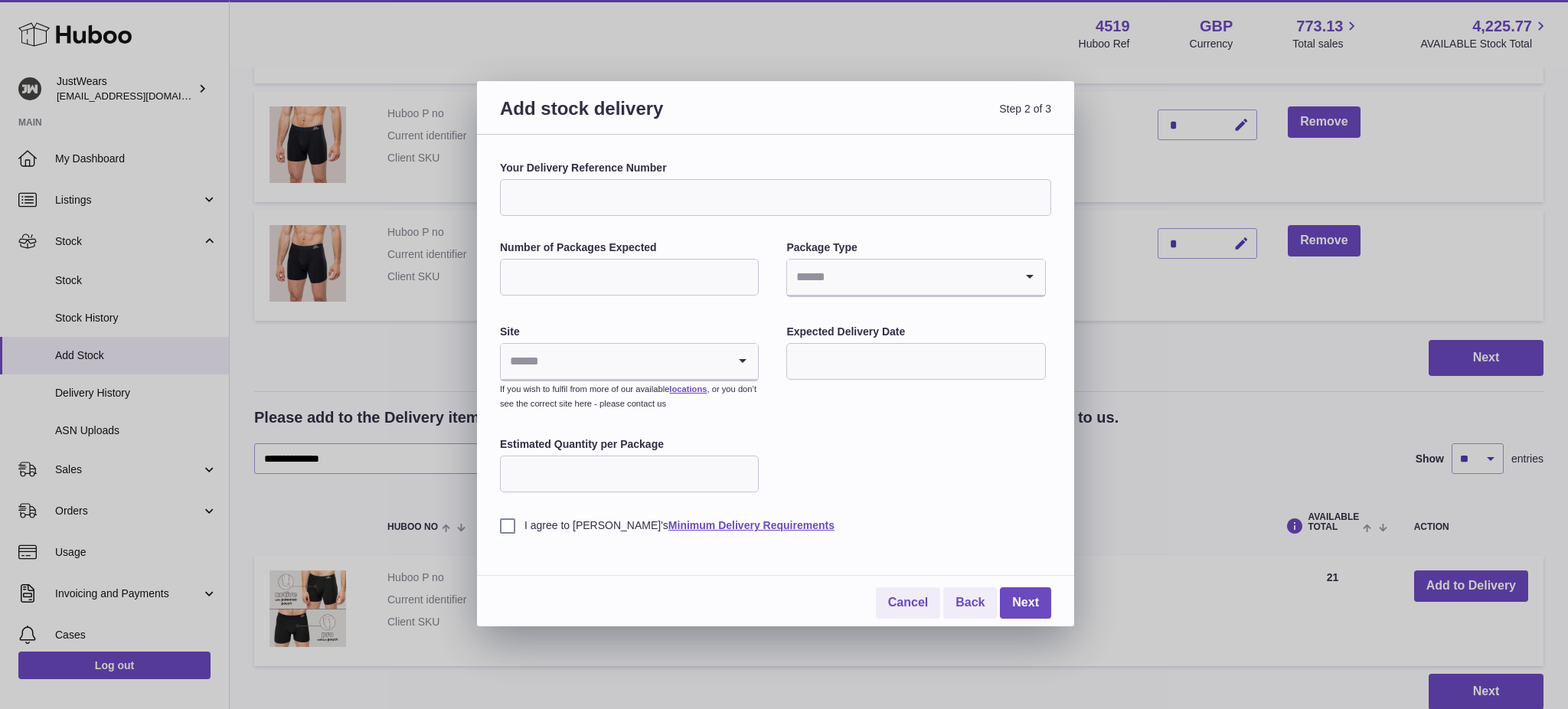
click at [623, 177] on div "Your Delivery Reference Number" at bounding box center [775, 188] width 552 height 55
click at [633, 182] on input "Your Delivery Reference Number" at bounding box center [775, 197] width 552 height 37
drag, startPoint x: 633, startPoint y: 199, endPoint x: 51, endPoint y: 230, distance: 582.8
click at [0, 212] on div "**********" at bounding box center [784, 354] width 1568 height 709
paste input "*****"
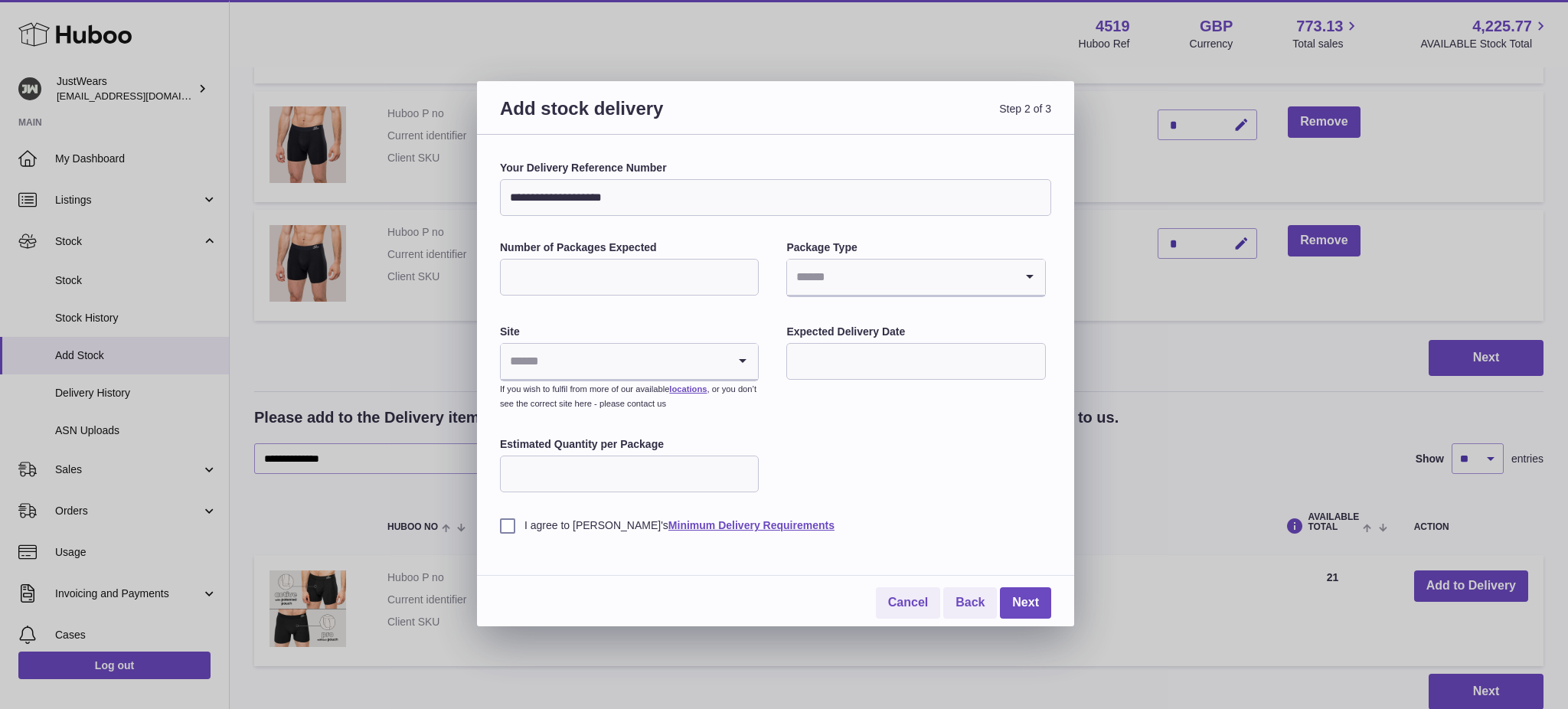
type input "**********"
click at [680, 288] on input "Number of Packages Expected" at bounding box center [629, 277] width 259 height 37
type input "*"
click at [834, 271] on input "Search for option" at bounding box center [900, 276] width 227 height 35
click at [842, 315] on li "Unknown" at bounding box center [916, 319] width 256 height 31
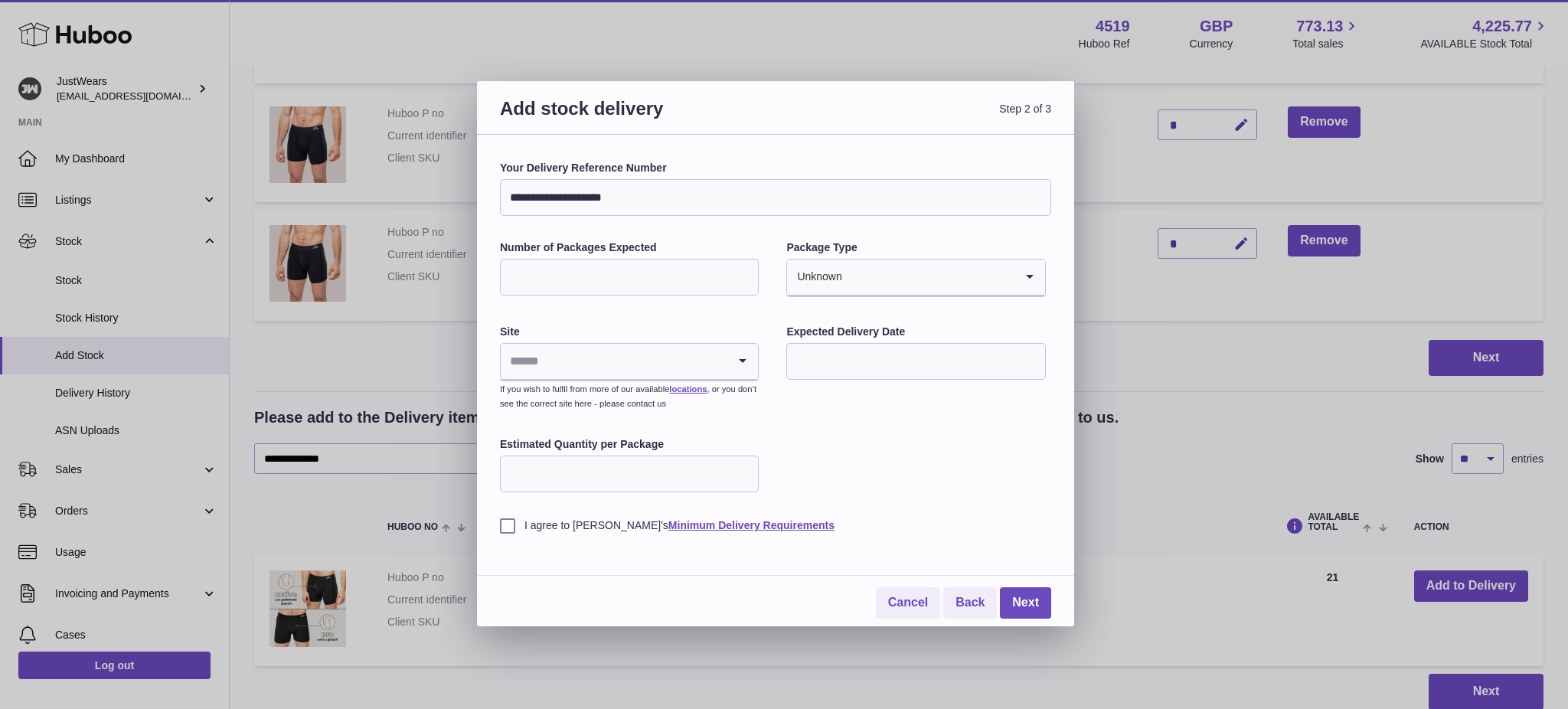
click at [573, 363] on input "Search for option" at bounding box center [614, 360] width 227 height 35
click at [619, 410] on li "🇬🇧 | Unit 2, Interplex 16" at bounding box center [629, 402] width 256 height 31
click at [873, 353] on input "text" at bounding box center [916, 360] width 259 height 37
click at [1002, 405] on icon "button" at bounding box center [1004, 398] width 19 height 19
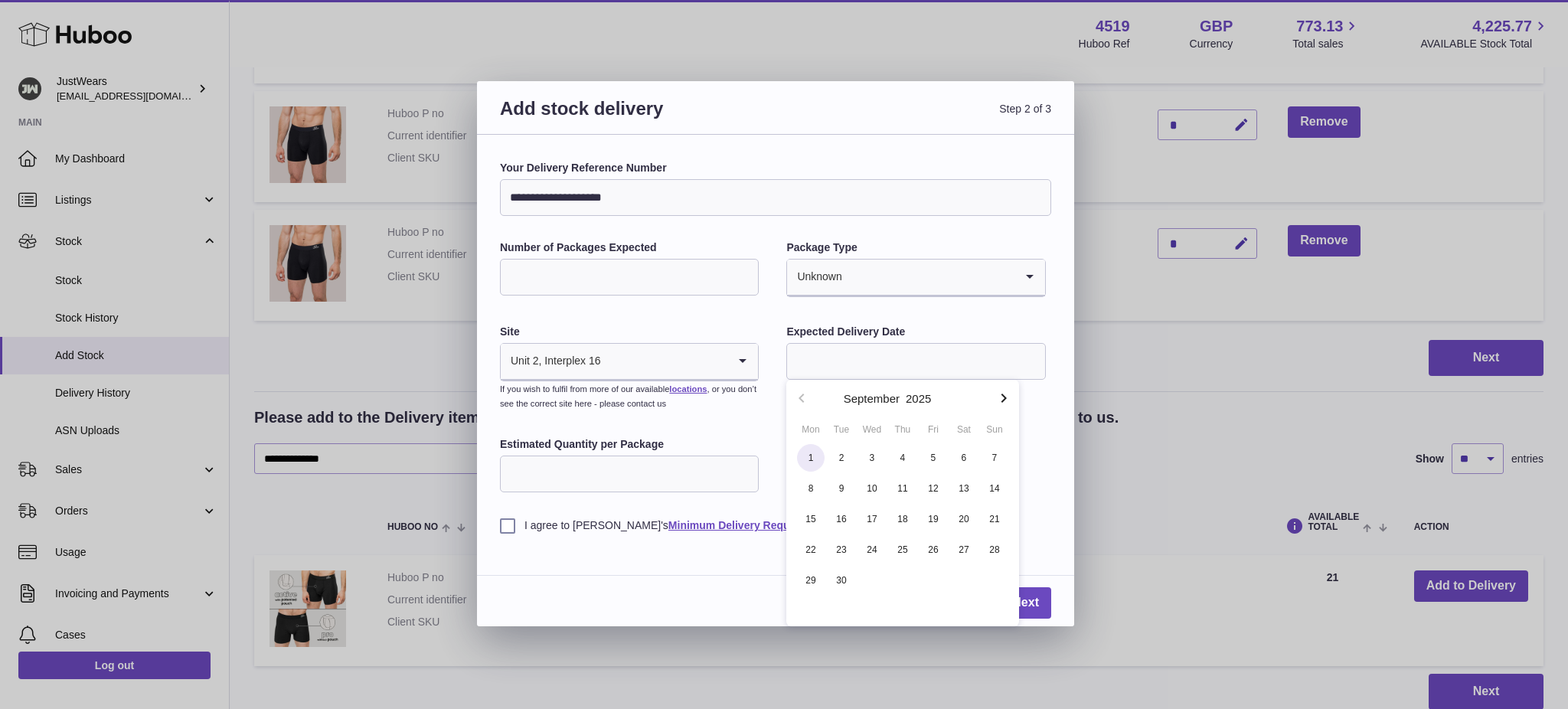
click at [807, 459] on span "1" at bounding box center [811, 458] width 27 height 27
type input "**********"
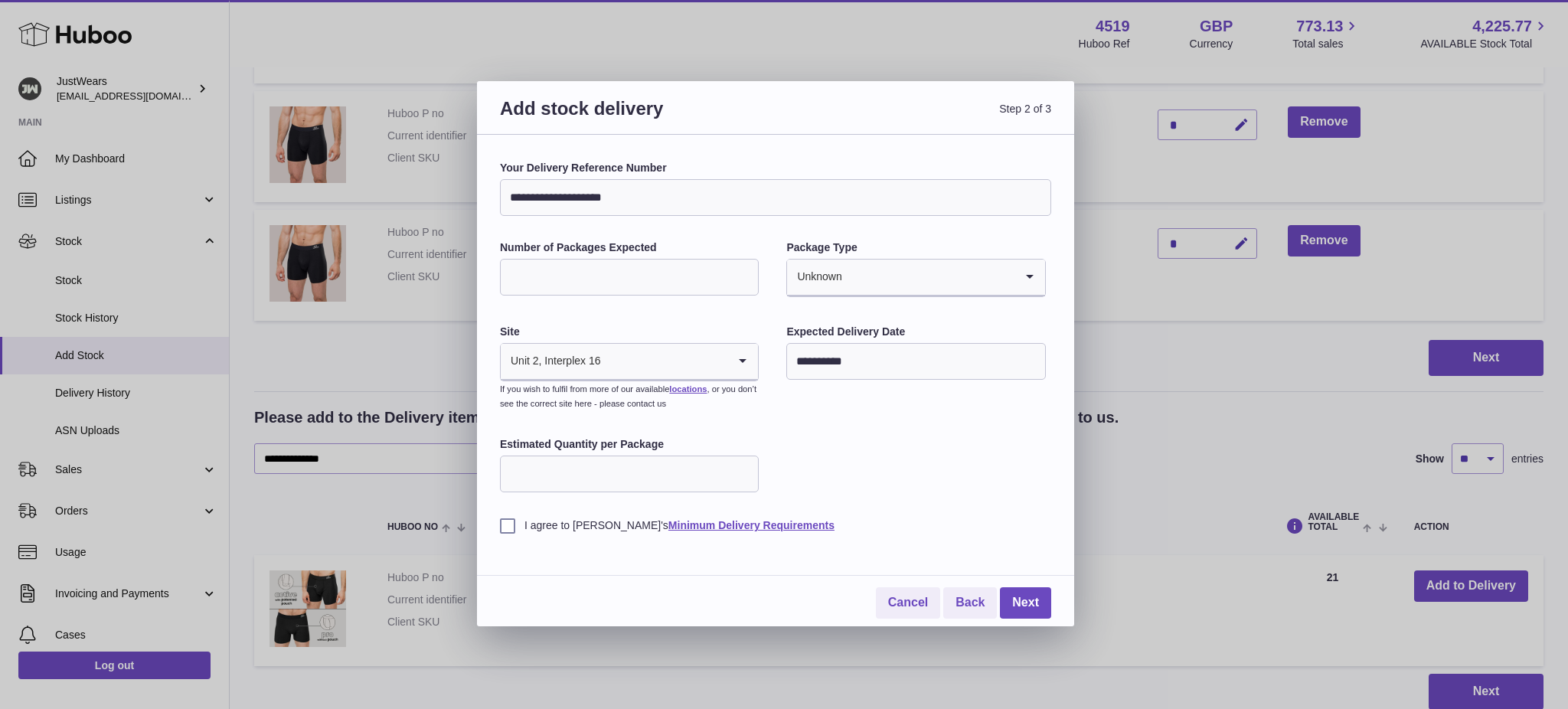
click at [589, 486] on input "Estimated Quantity per Package" at bounding box center [629, 473] width 259 height 37
type input "*"
click at [508, 526] on label "I agree to Huboo's Minimum Delivery Requirements" at bounding box center [775, 525] width 552 height 14
click at [1032, 604] on link "Next" at bounding box center [1026, 602] width 51 height 32
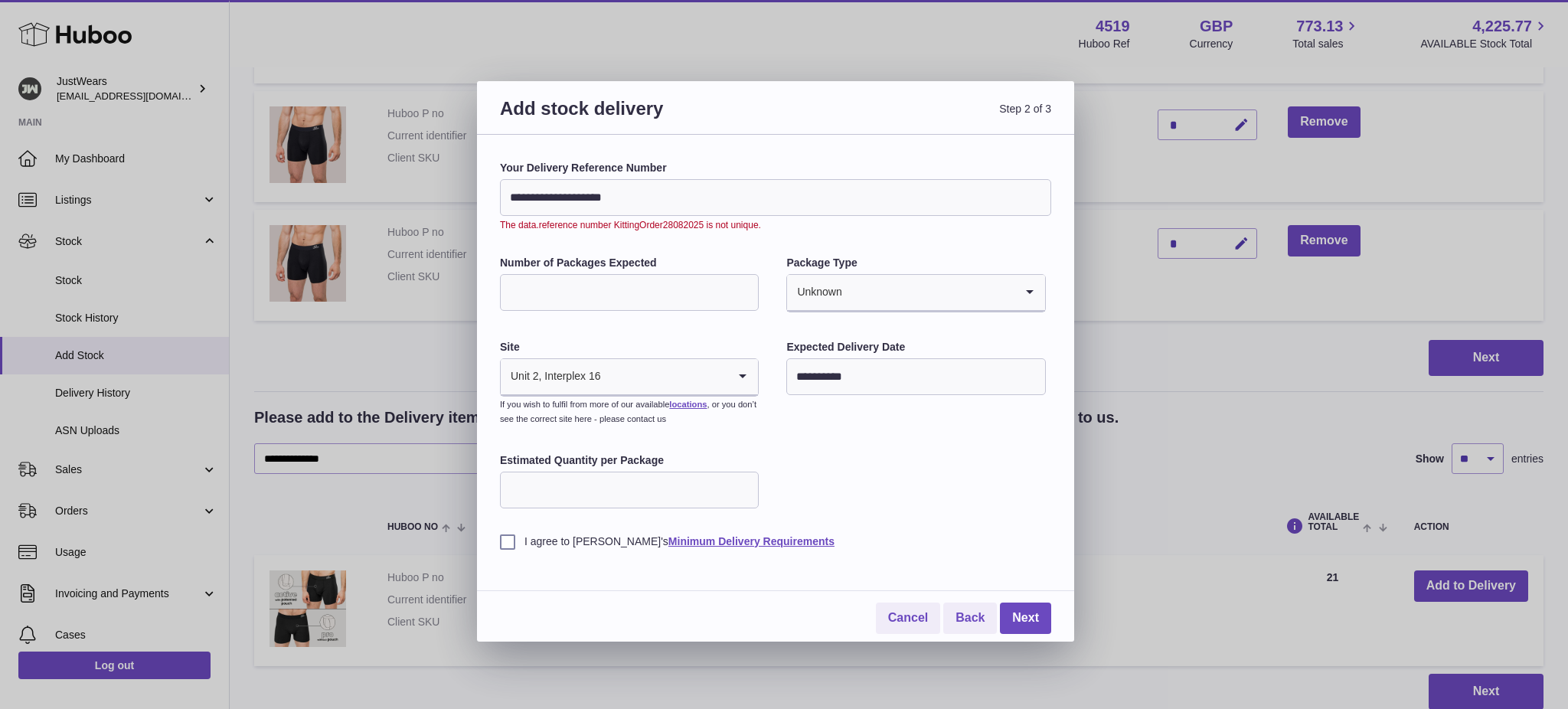
click at [768, 195] on input "**********" at bounding box center [775, 197] width 552 height 37
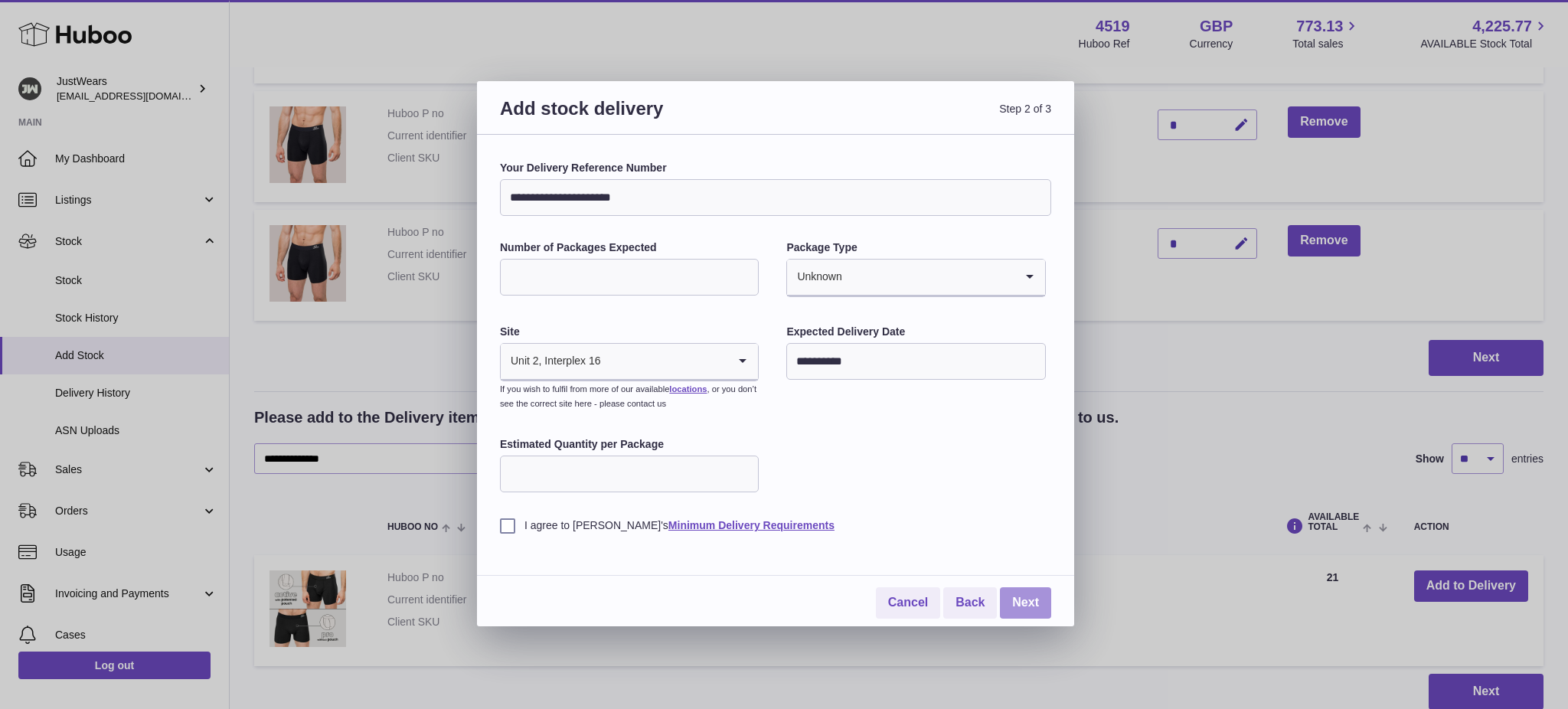
type input "**********"
click at [1017, 601] on link "Next" at bounding box center [1026, 602] width 51 height 32
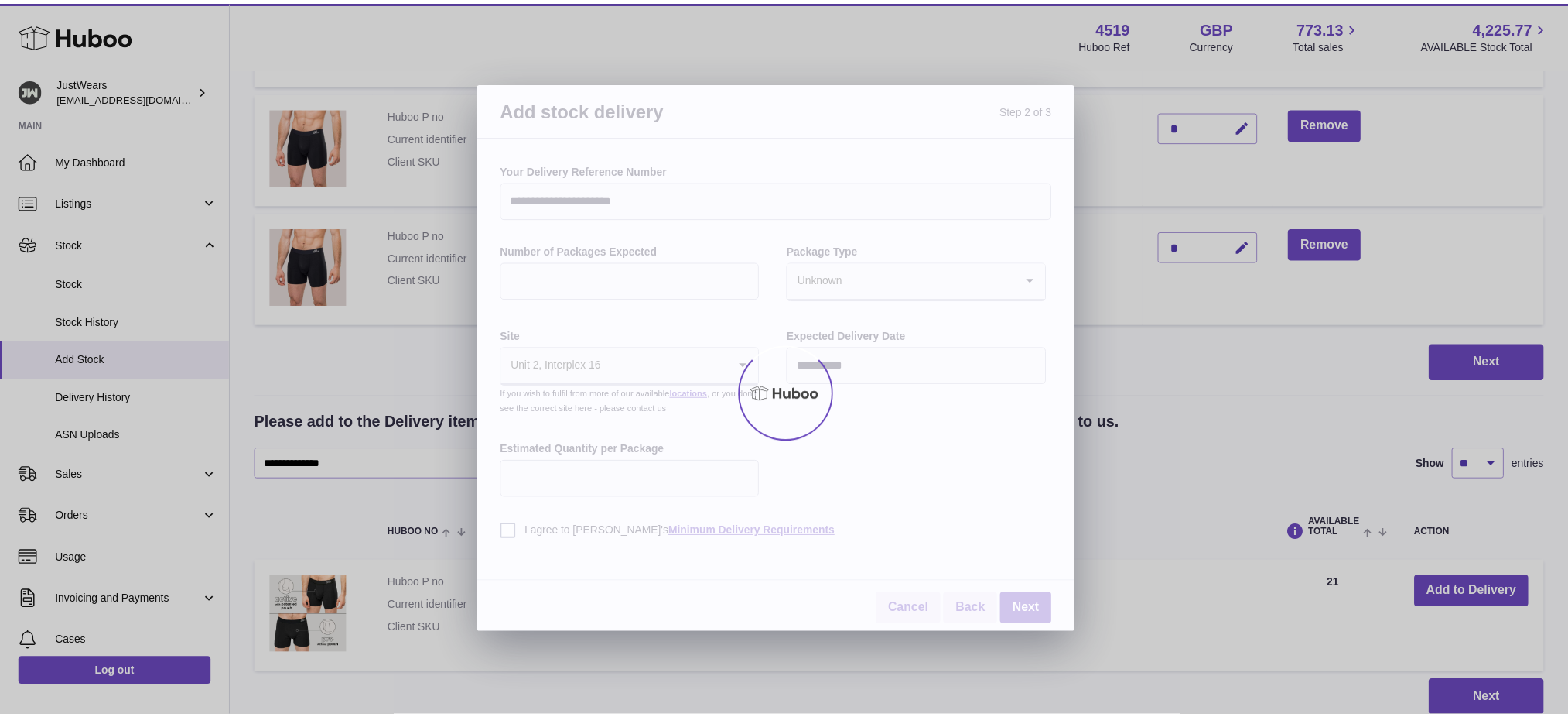
scroll to position [56, 0]
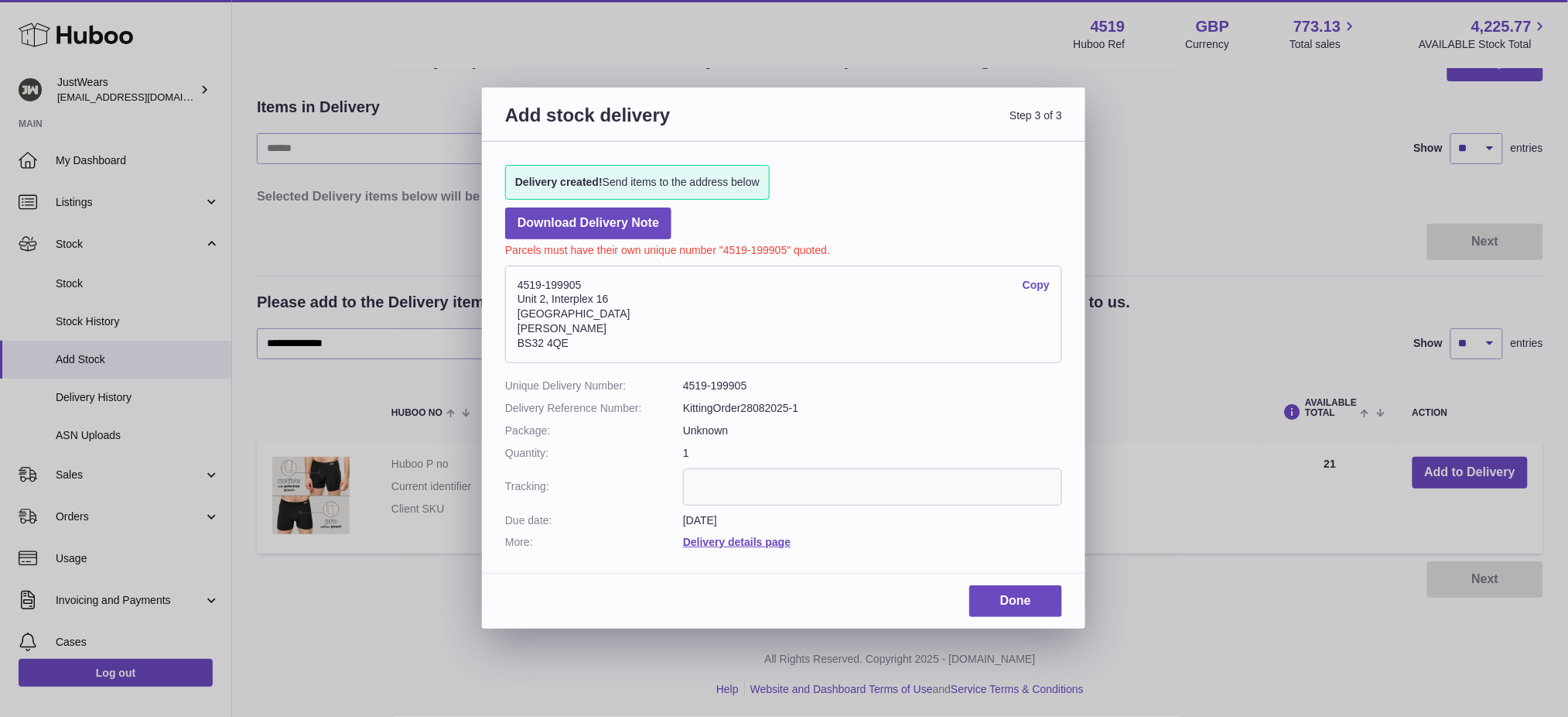
drag, startPoint x: 597, startPoint y: 281, endPoint x: 517, endPoint y: 280, distance: 80.0
click at [517, 280] on address "4519-199905 Copy Unit 2, Interplex 16 Ash Ridge Road Bradley Stoke BS32 4QE" at bounding box center [783, 314] width 557 height 97
copy address "4519-199905"
click at [1020, 604] on link "Done" at bounding box center [1016, 601] width 93 height 32
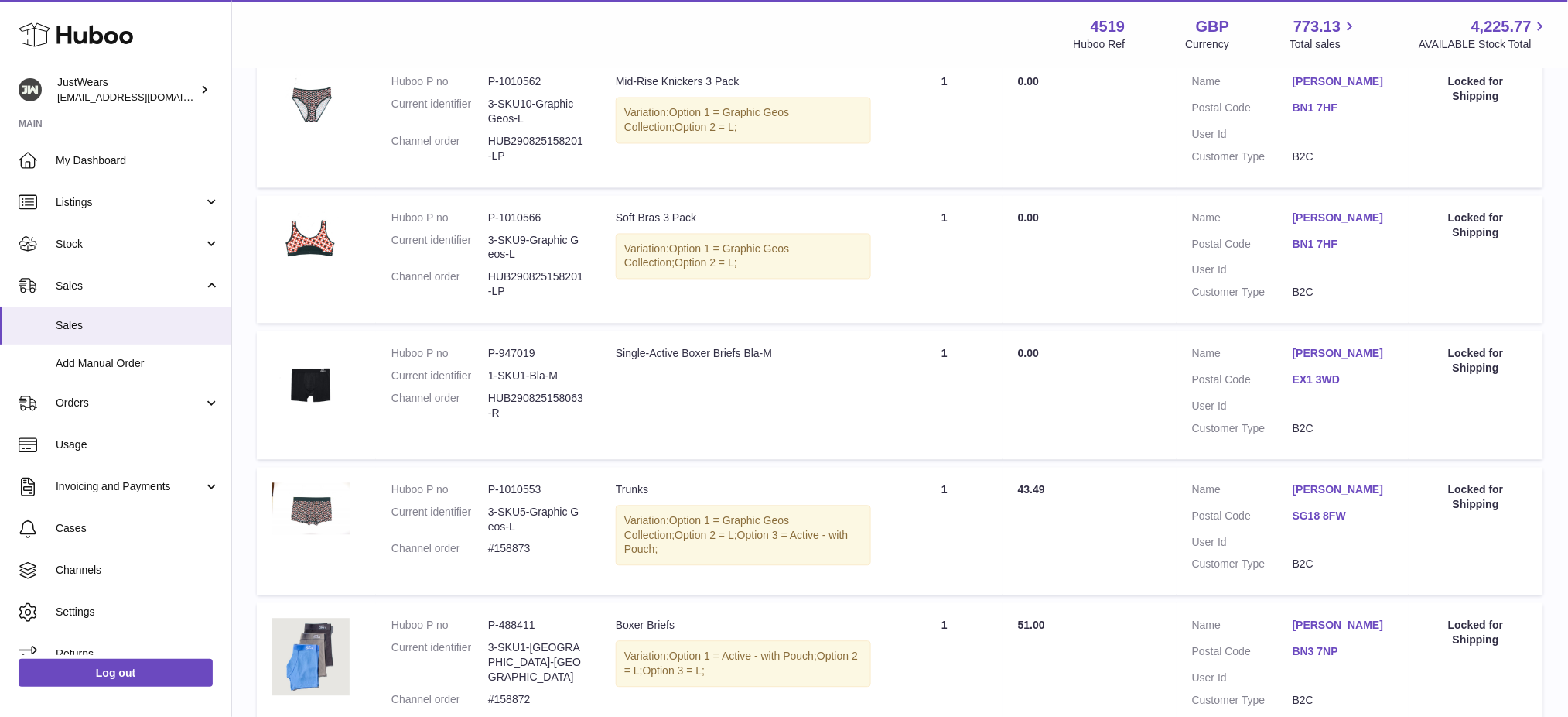
scroll to position [1202, 0]
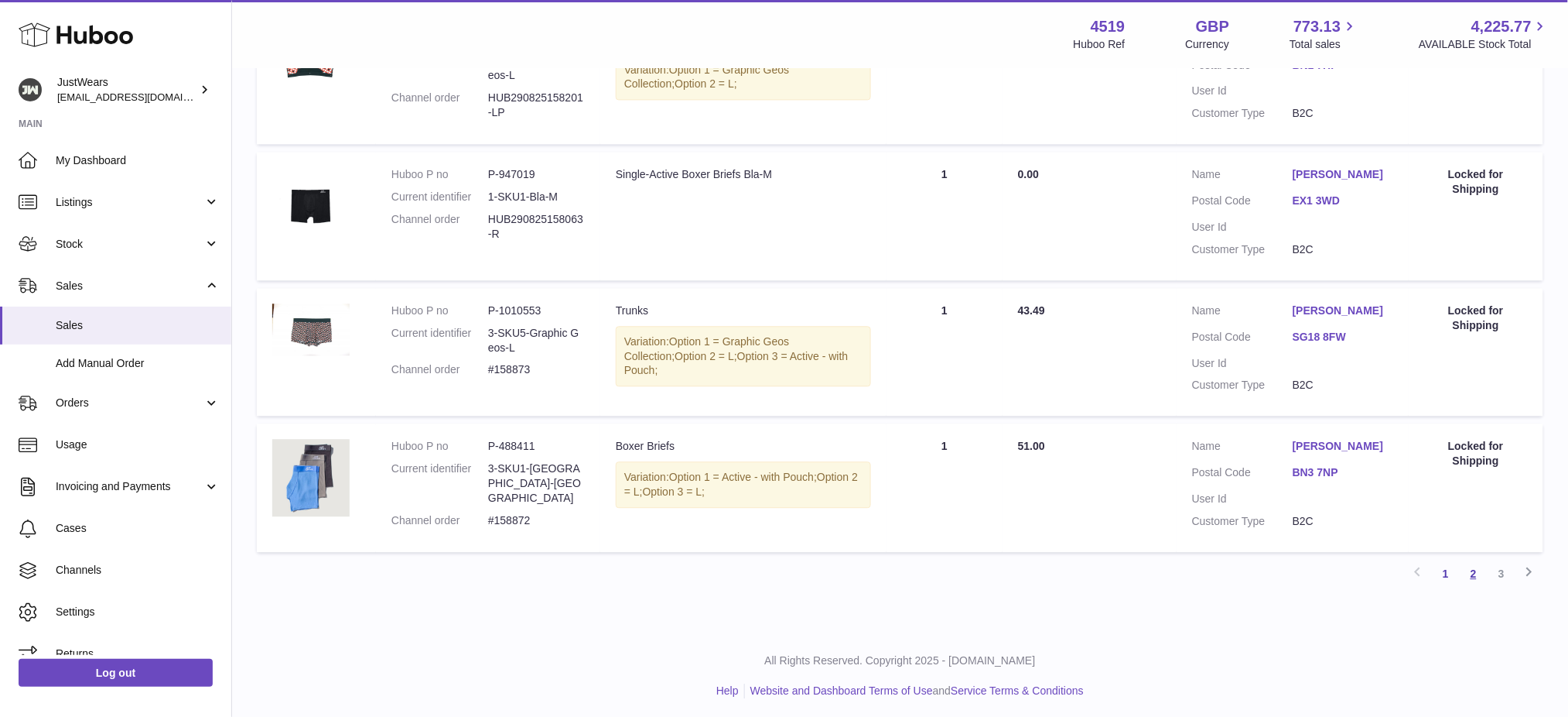
click at [1466, 571] on link "2" at bounding box center [1473, 573] width 28 height 28
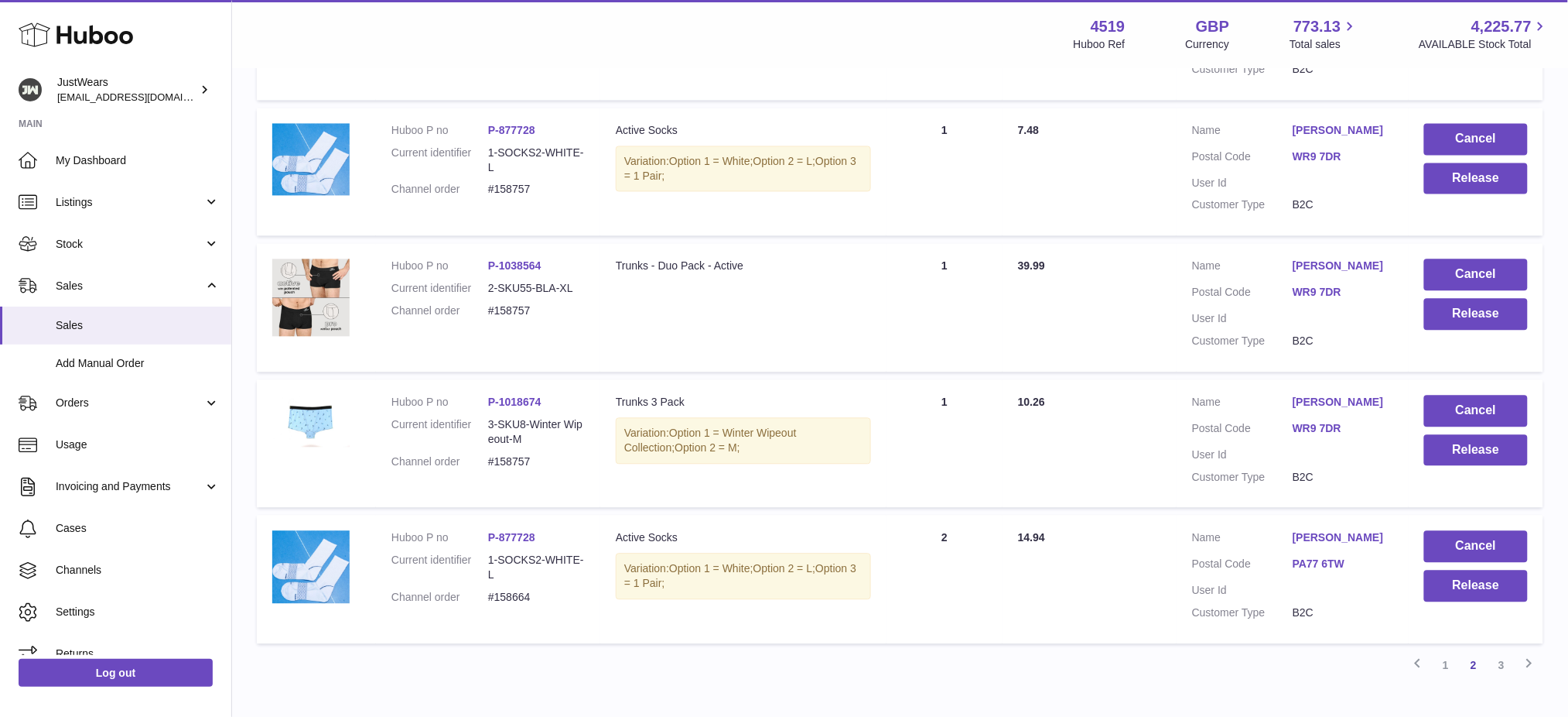
scroll to position [1188, 0]
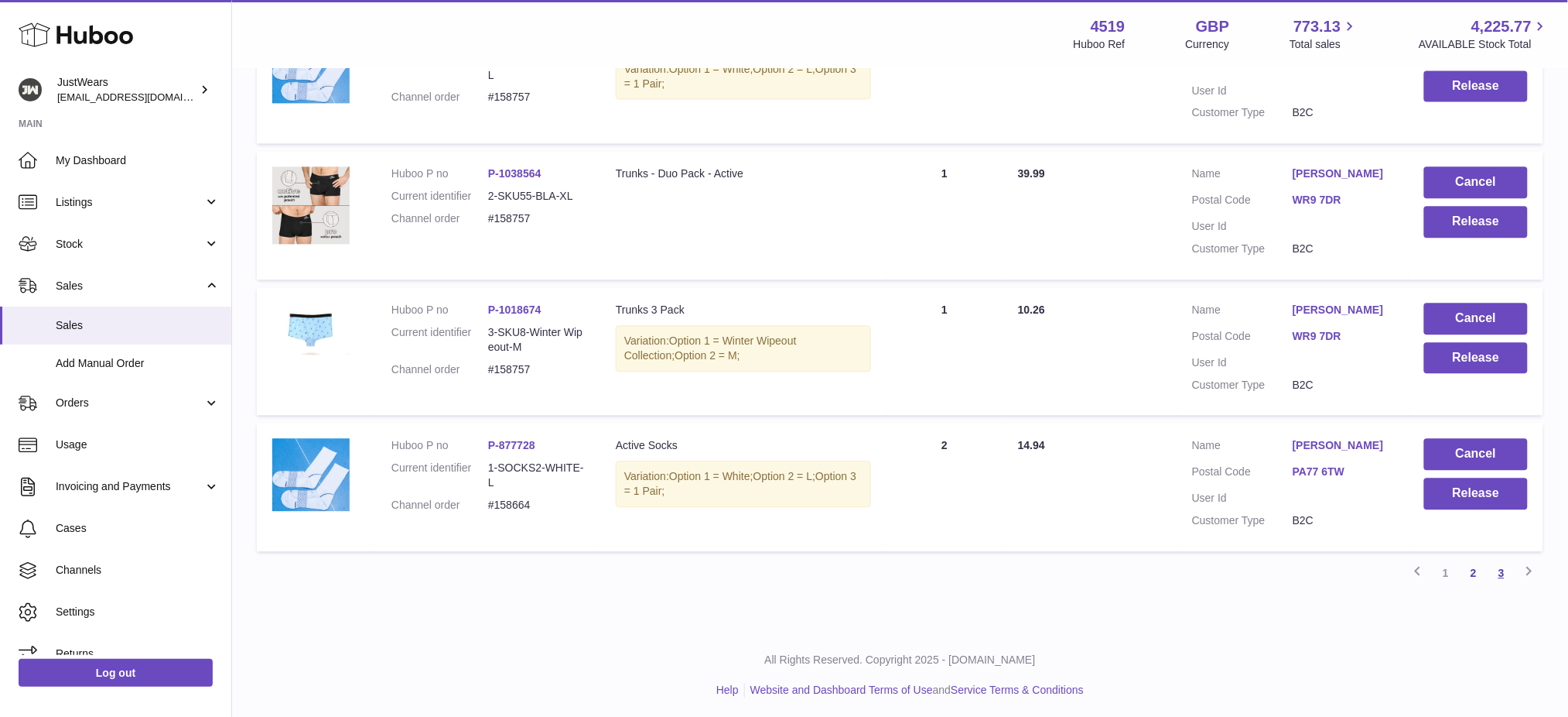
click at [1495, 567] on link "3" at bounding box center [1502, 572] width 28 height 28
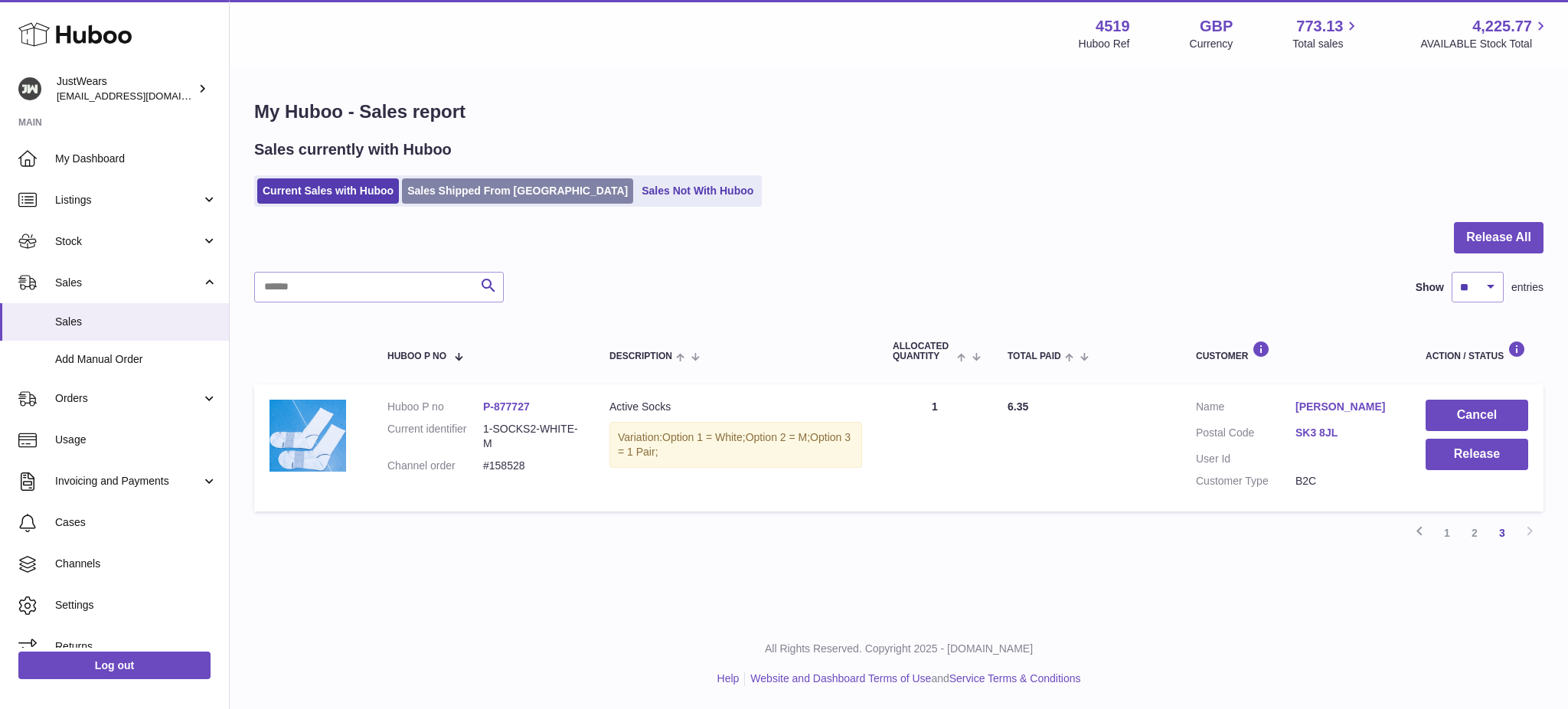
click at [479, 181] on link "Sales Shipped From Huboo" at bounding box center [517, 191] width 231 height 26
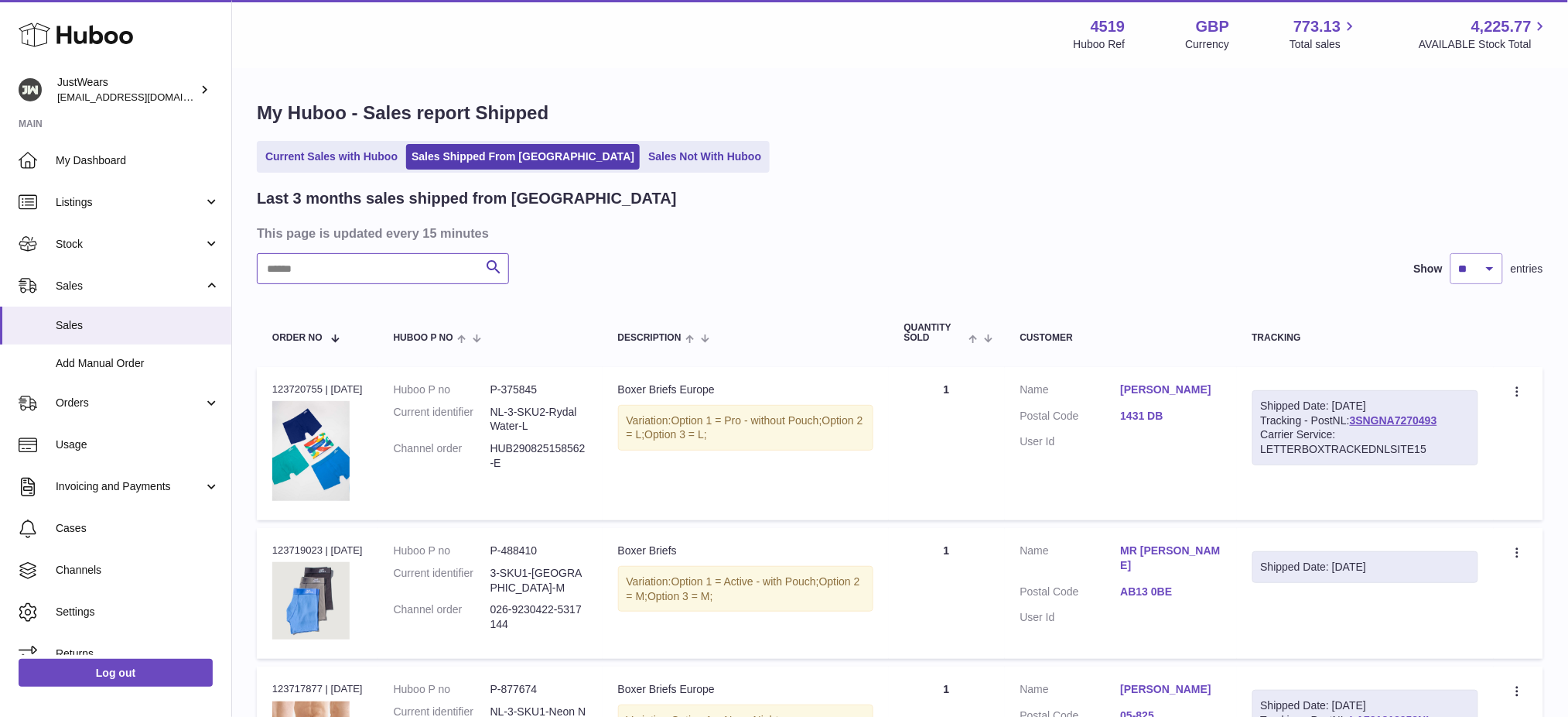
click at [350, 264] on input "text" at bounding box center [383, 269] width 252 height 31
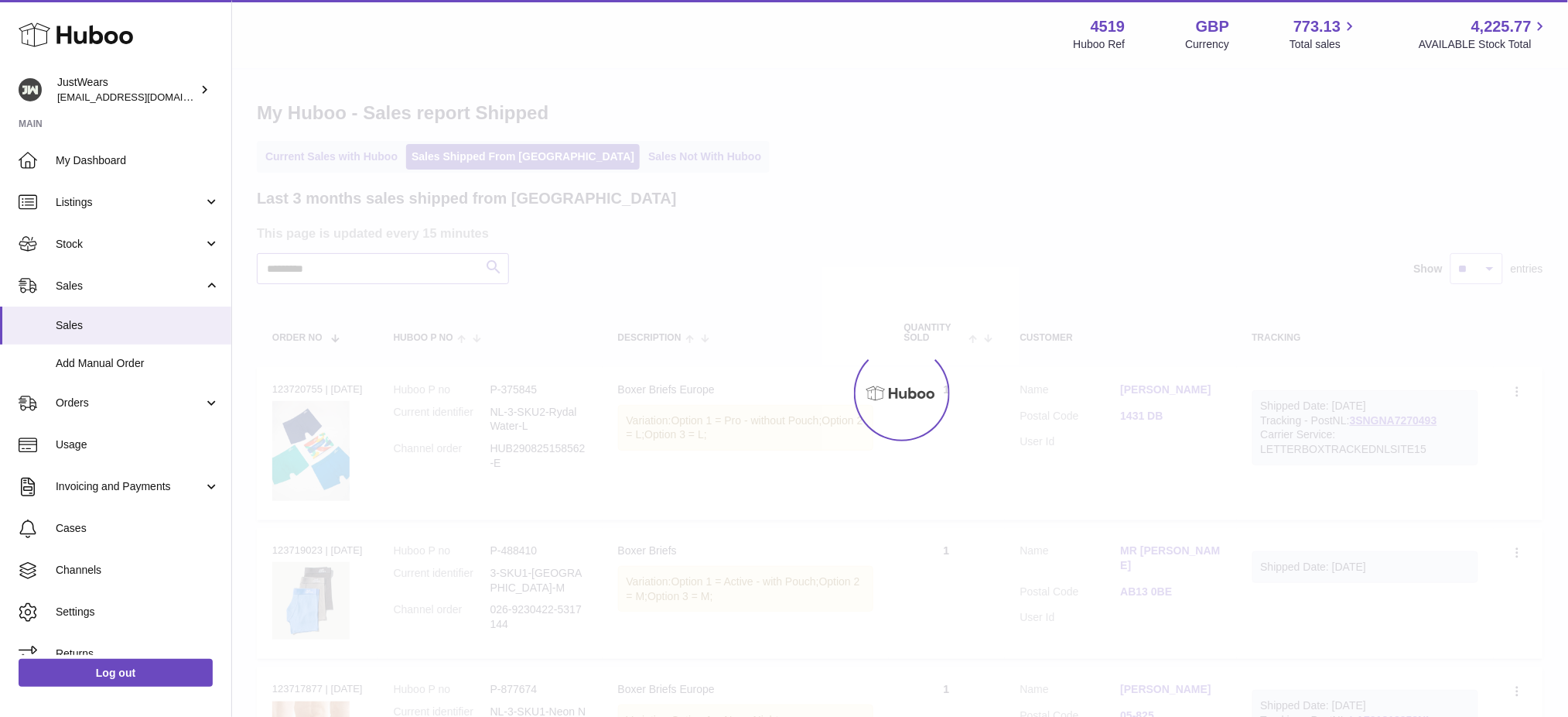
type input "*********"
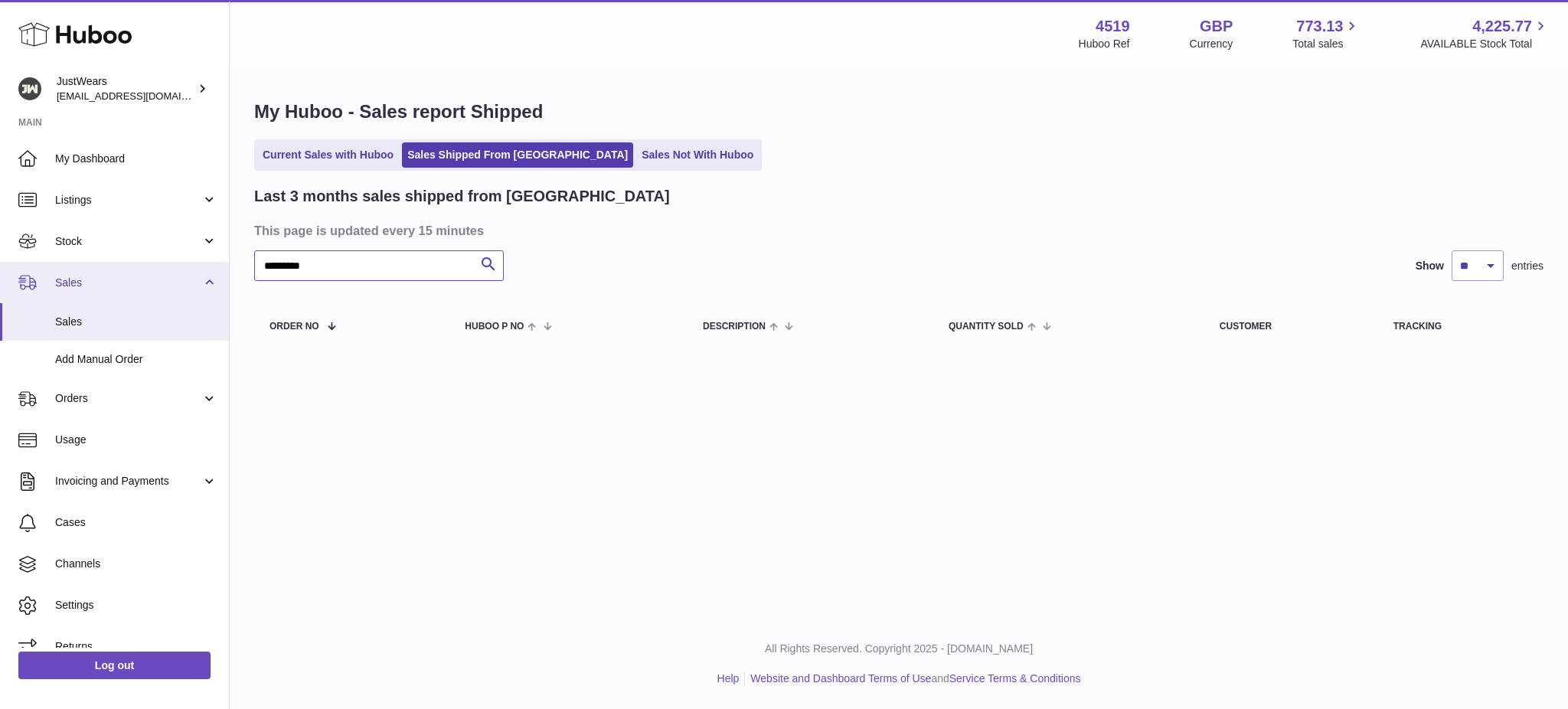
drag, startPoint x: 322, startPoint y: 267, endPoint x: 17, endPoint y: 270, distance: 305.0
click at [41, 289] on div "Huboo JustWears internalAdmin-4519@internal.huboo.com Main My Dashboard Listing…" at bounding box center [784, 354] width 1568 height 709
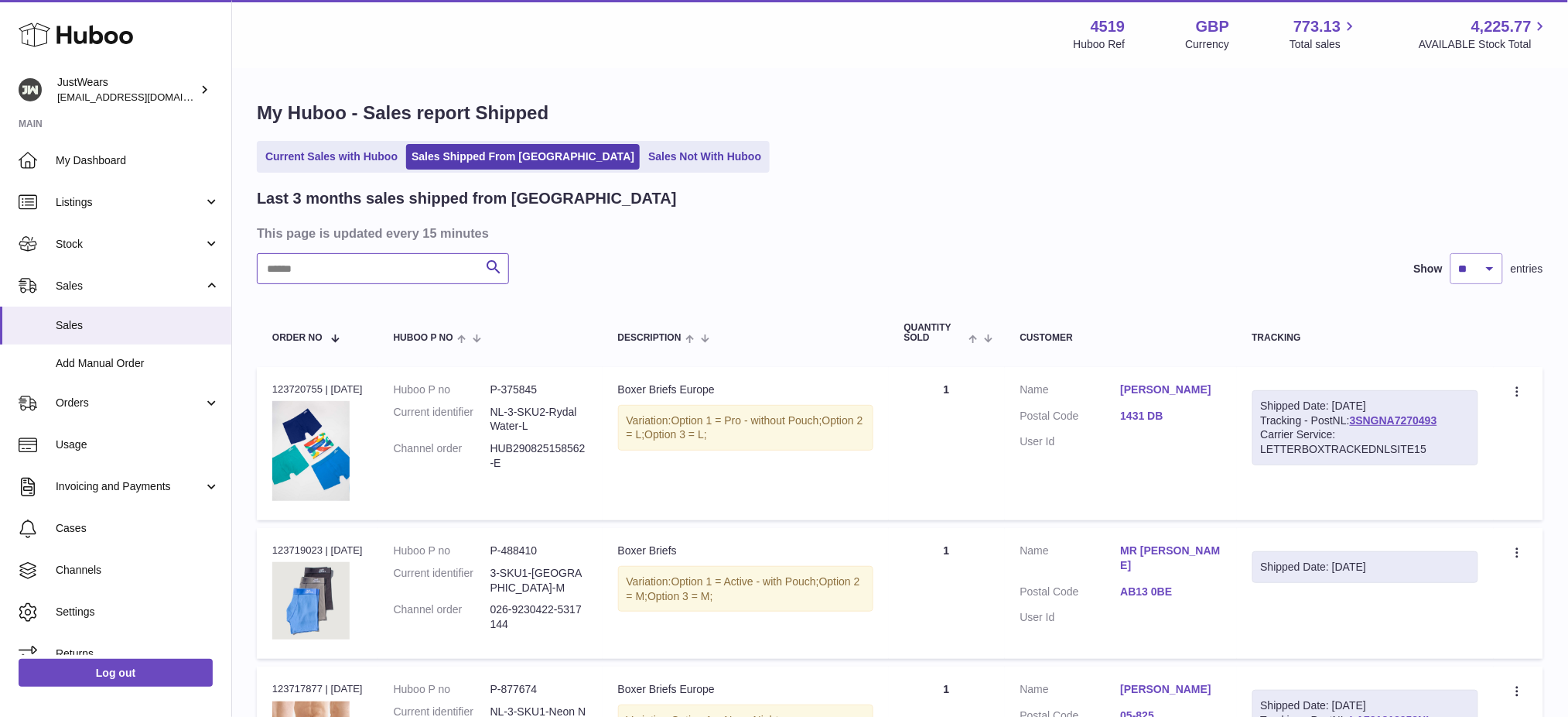
type input "*"
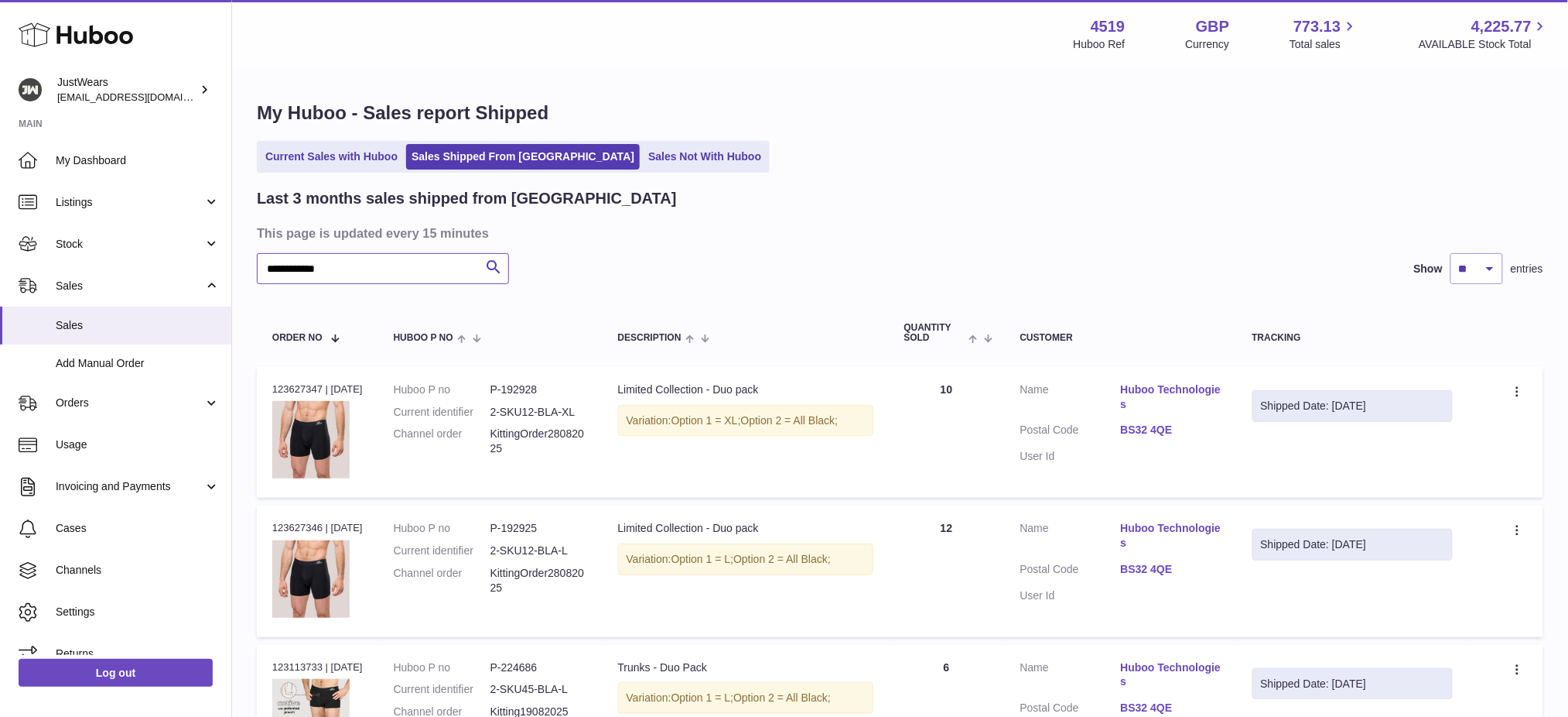
type input "**********"
drag, startPoint x: 547, startPoint y: 455, endPoint x: 506, endPoint y: 439, distance: 44.0
click at [504, 439] on dl "Huboo P no P-192928 Current identifier 2-SKU12-BLA-XL Channel order KittingOrde…" at bounding box center [490, 423] width 193 height 82
copy dd "KittingOrder28082025"
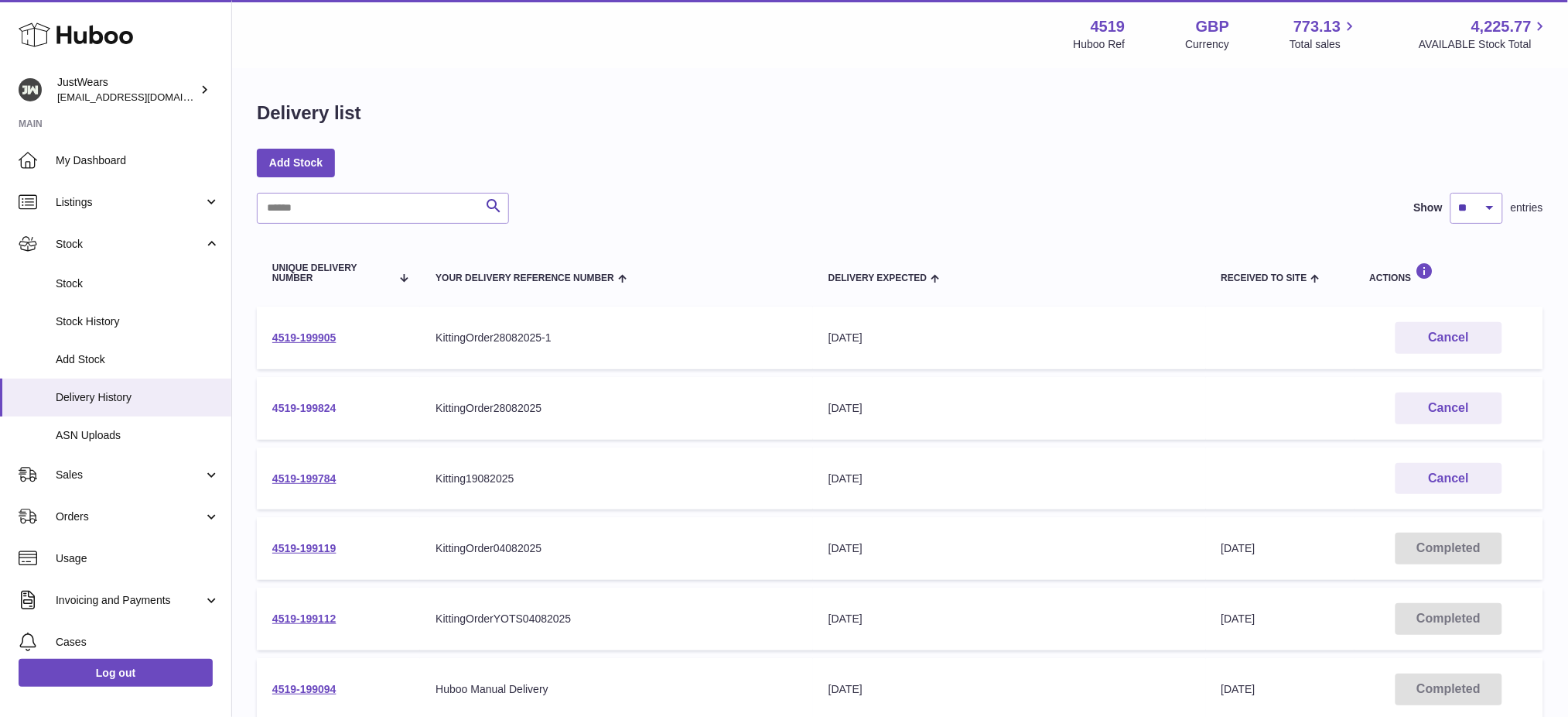
click at [315, 406] on link "4519-199824" at bounding box center [304, 408] width 65 height 12
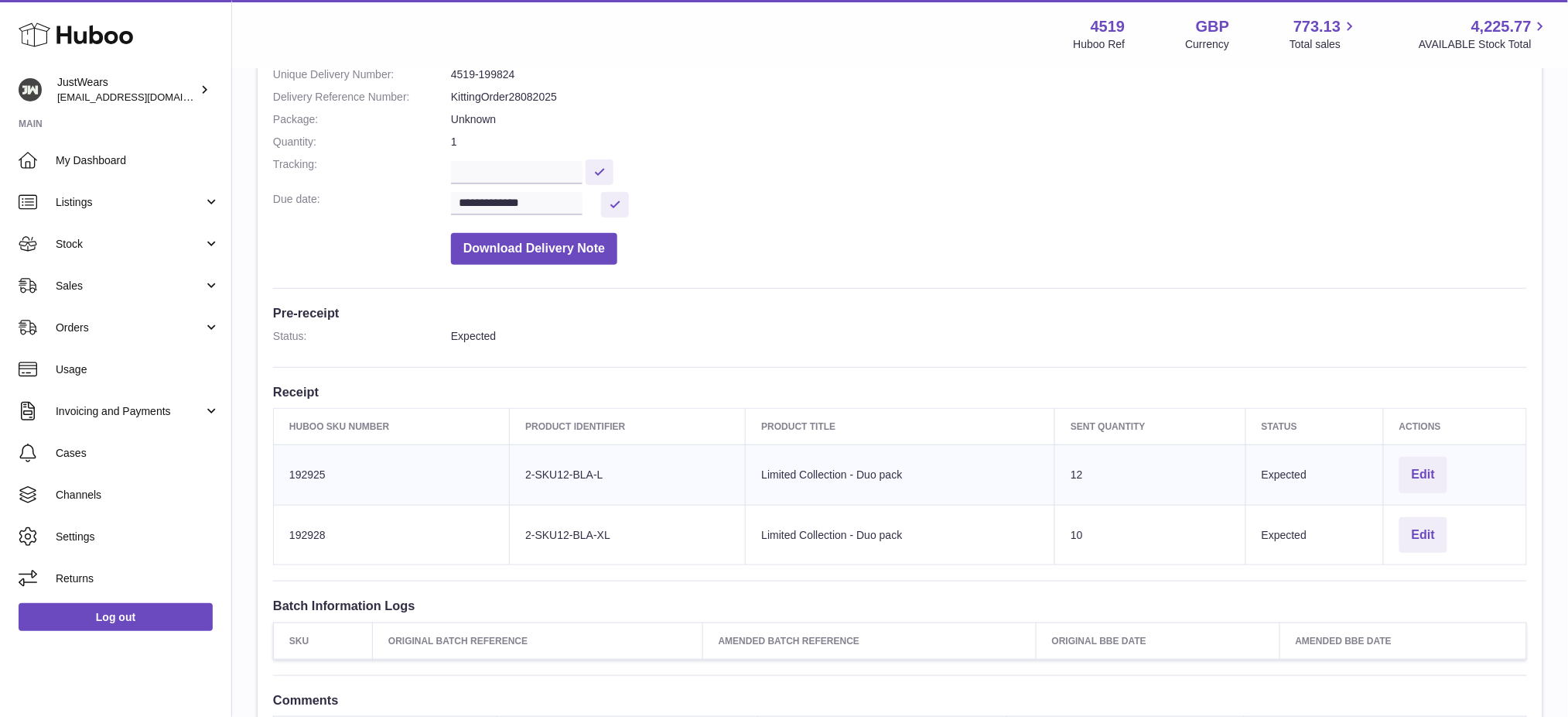
scroll to position [206, 0]
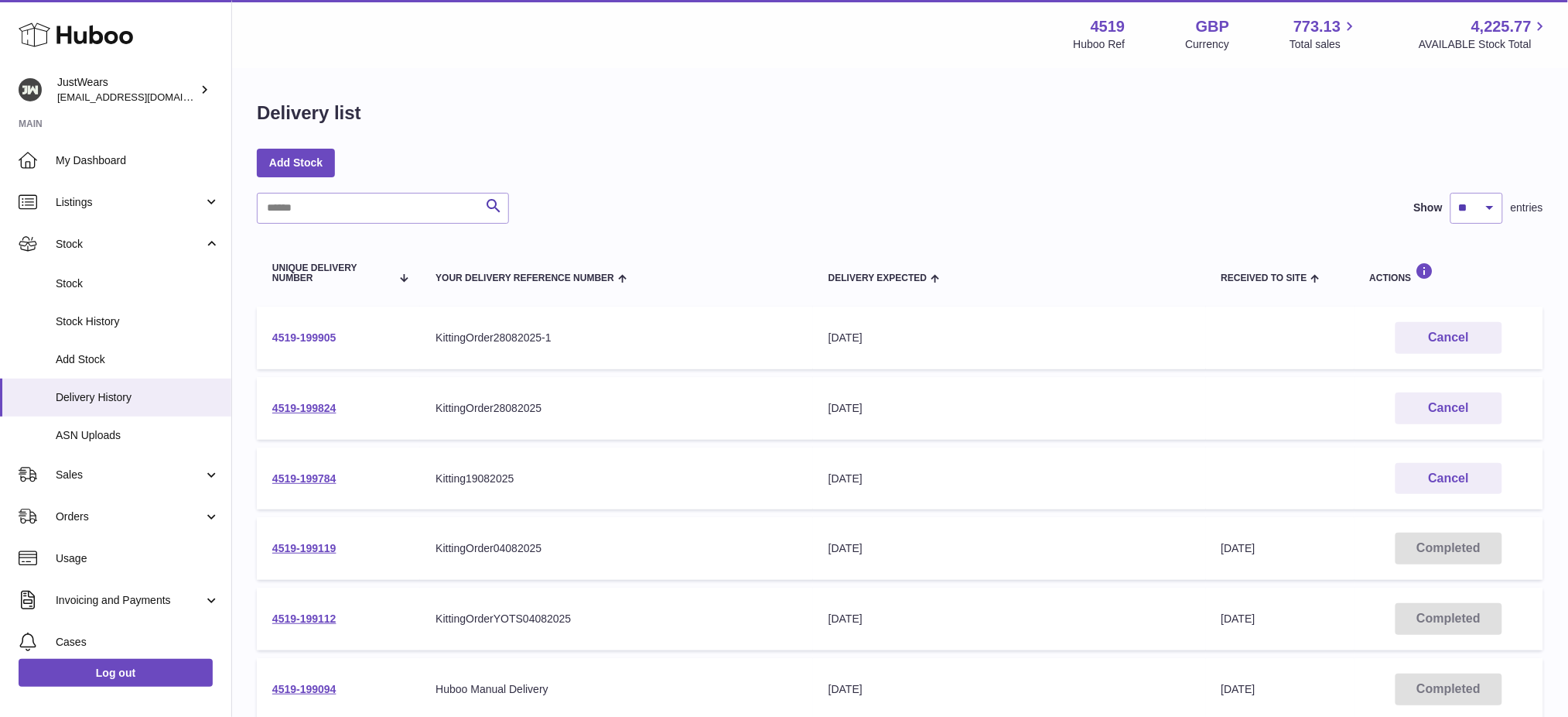
click at [319, 333] on link "4519-199905" at bounding box center [304, 337] width 65 height 12
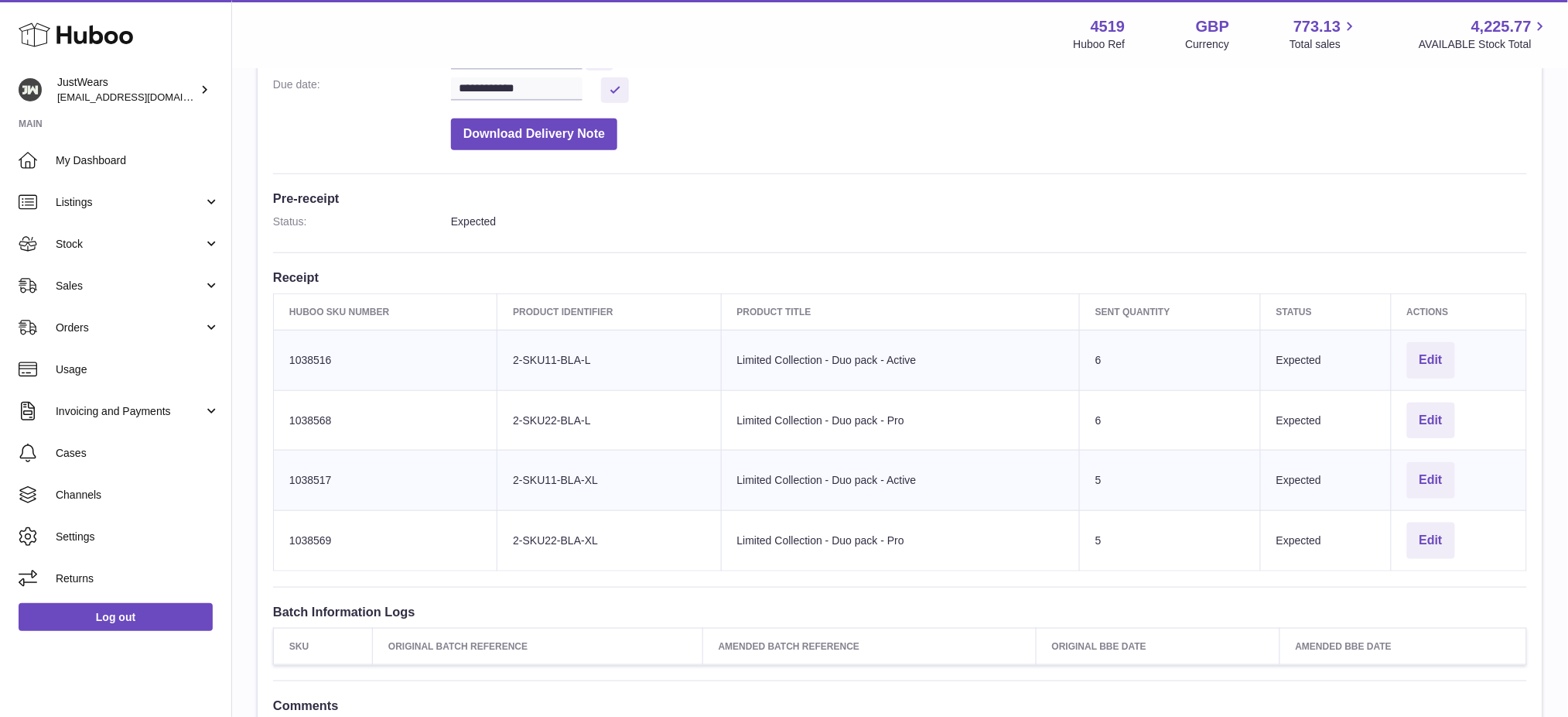
scroll to position [309, 0]
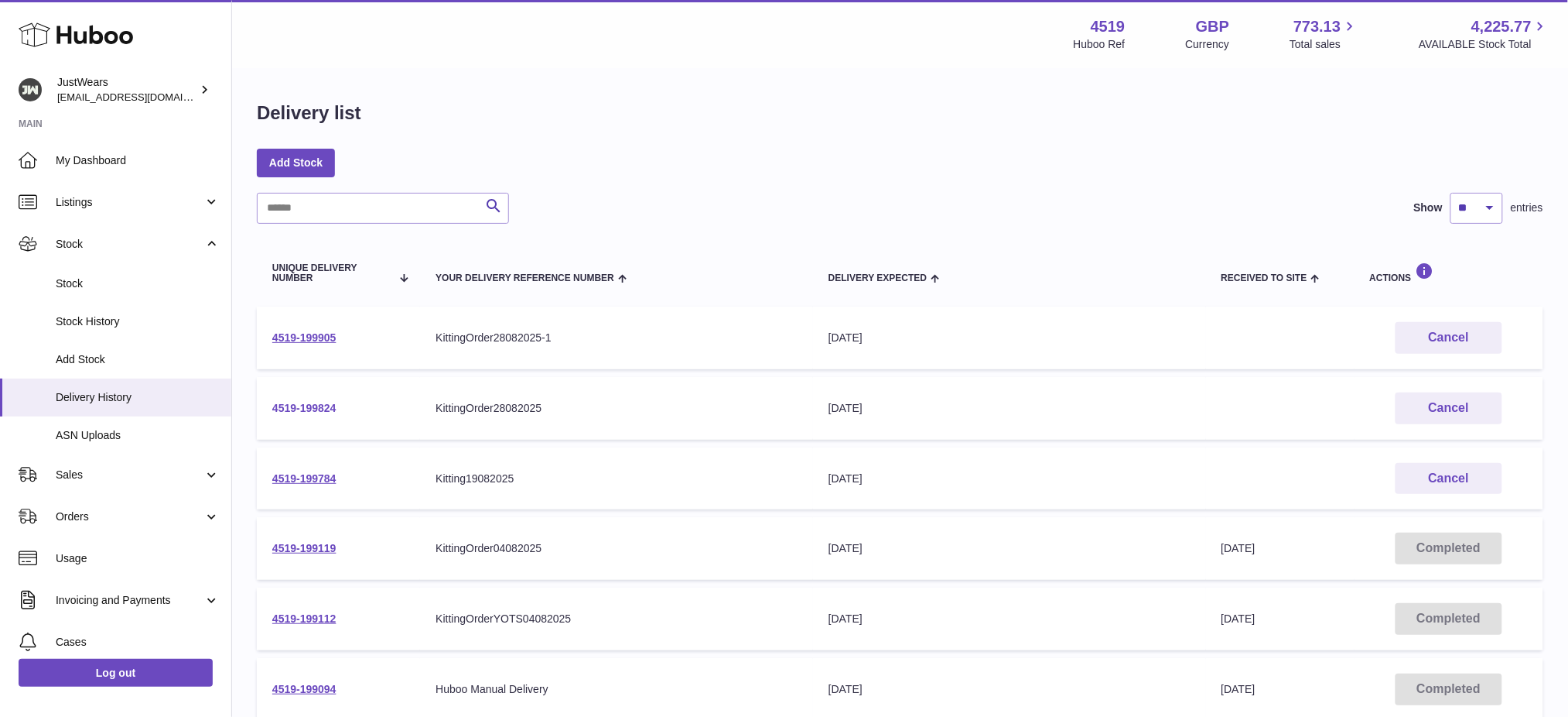
click at [337, 406] on link "4519-199824" at bounding box center [304, 408] width 65 height 12
click at [1457, 405] on button "Cancel" at bounding box center [1449, 408] width 107 height 32
click at [319, 333] on link "4519-199905" at bounding box center [304, 337] width 65 height 12
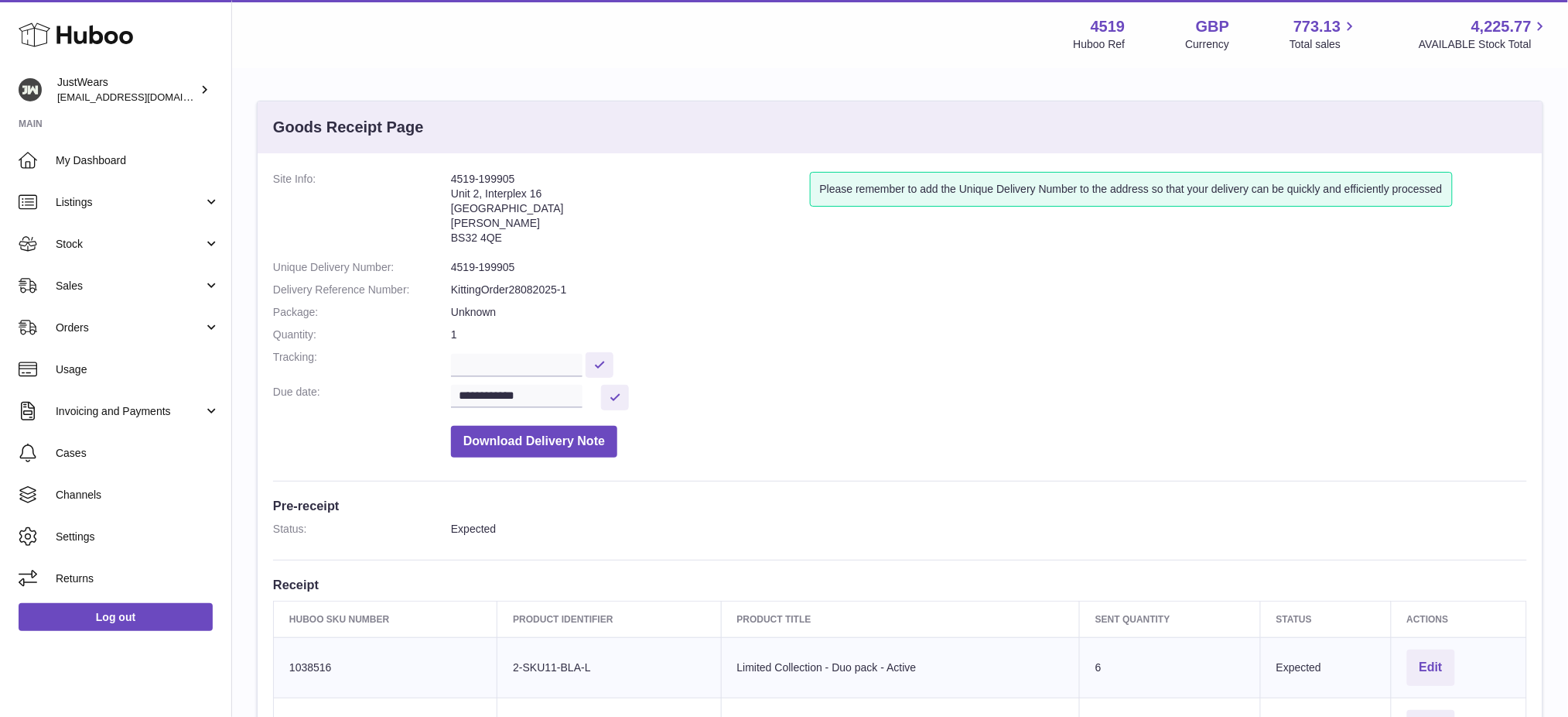
click at [477, 171] on address "4519-199905 [STREET_ADDRESS][PERSON_NAME]" at bounding box center [631, 211] width 359 height 80
drag, startPoint x: 574, startPoint y: 173, endPoint x: 414, endPoint y: 167, distance: 160.1
click at [414, 167] on div "**********" at bounding box center [900, 619] width 1285 height 932
copy dl "4519-199905"
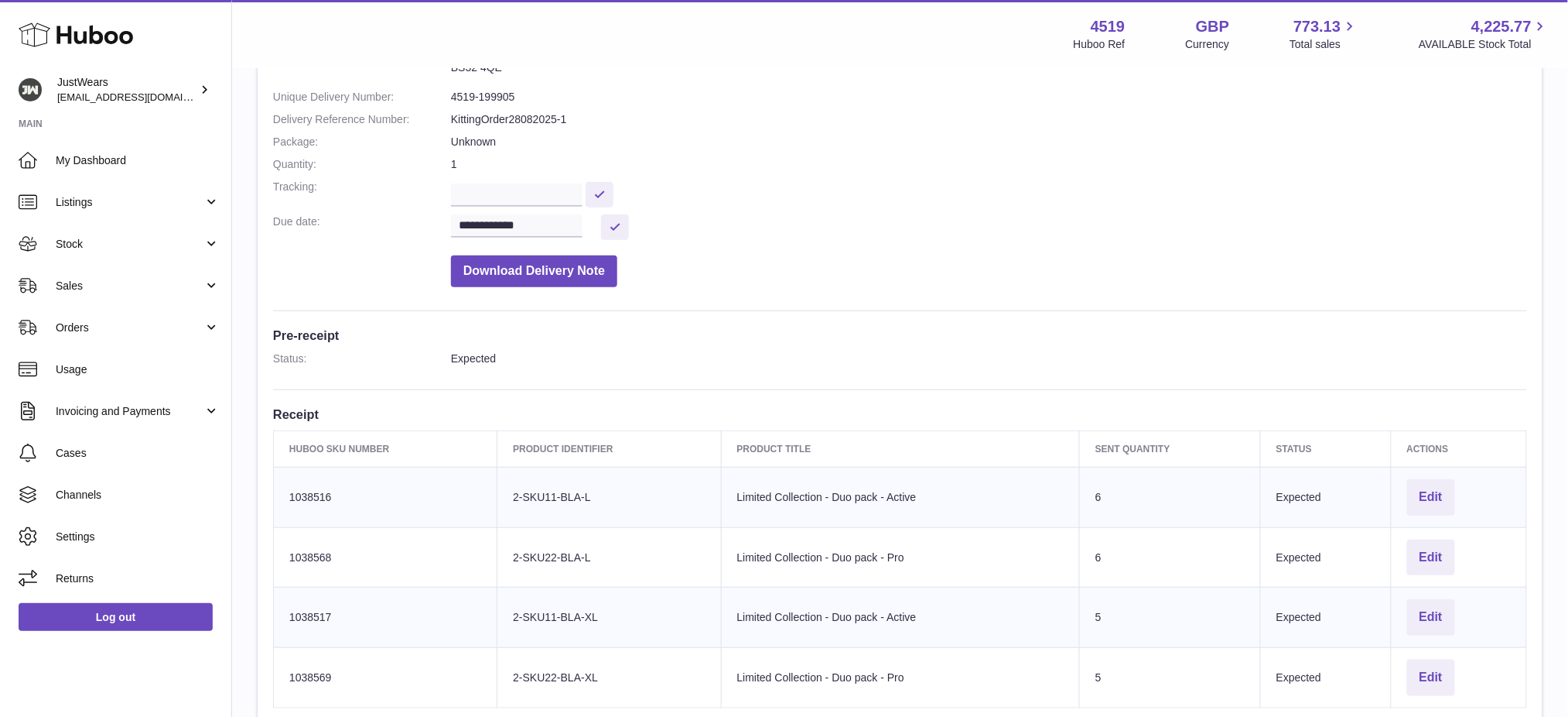
scroll to position [206, 0]
